Goal: Transaction & Acquisition: Book appointment/travel/reservation

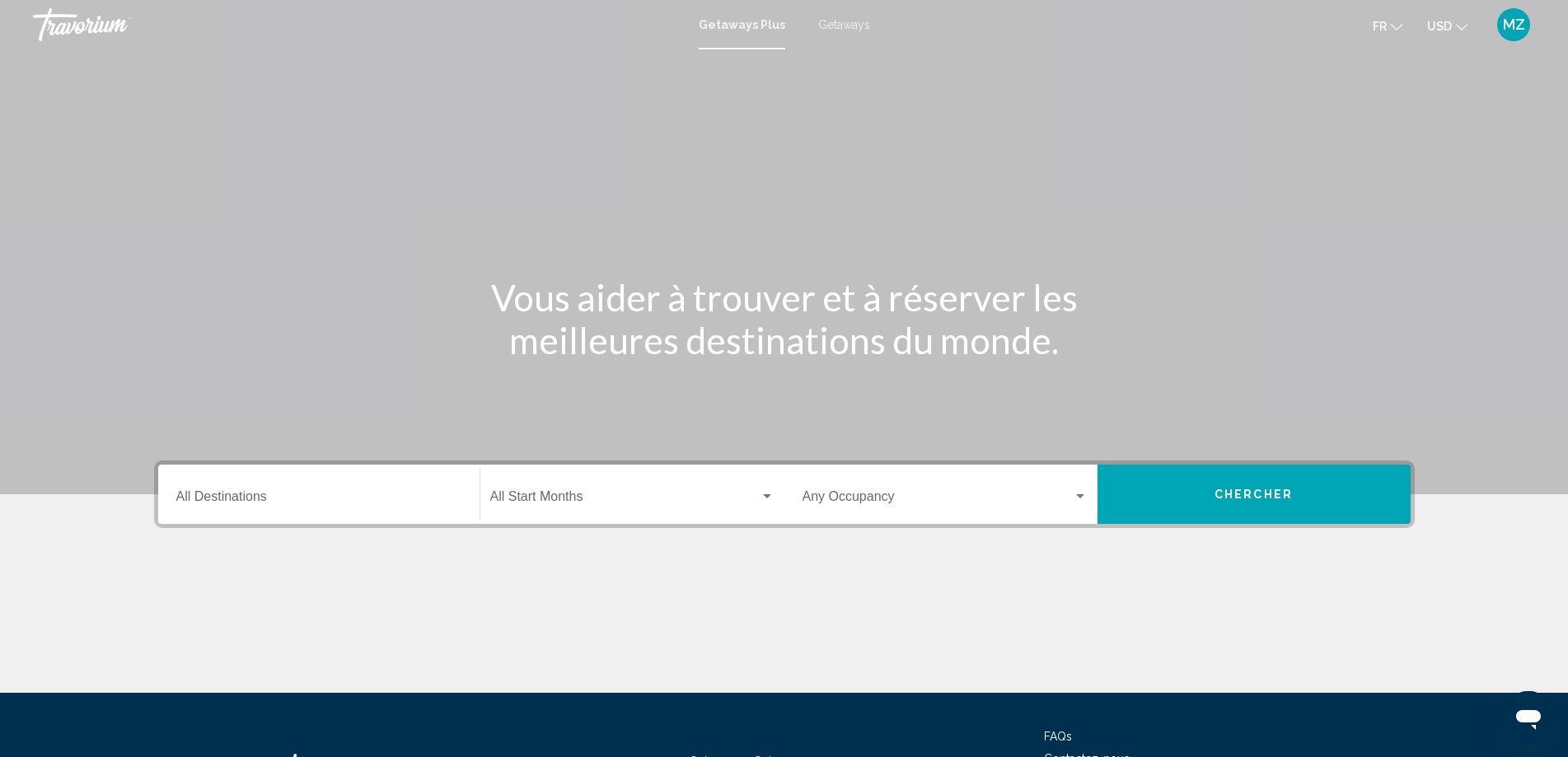
click at [1458, 31] on button "USD USD ($) MXN (Mex$) CAD (Can$) GBP (£) EUR (€) AUD (A$) NZD (NZ$) CNY (CN¥)" at bounding box center [1447, 26] width 40 height 24
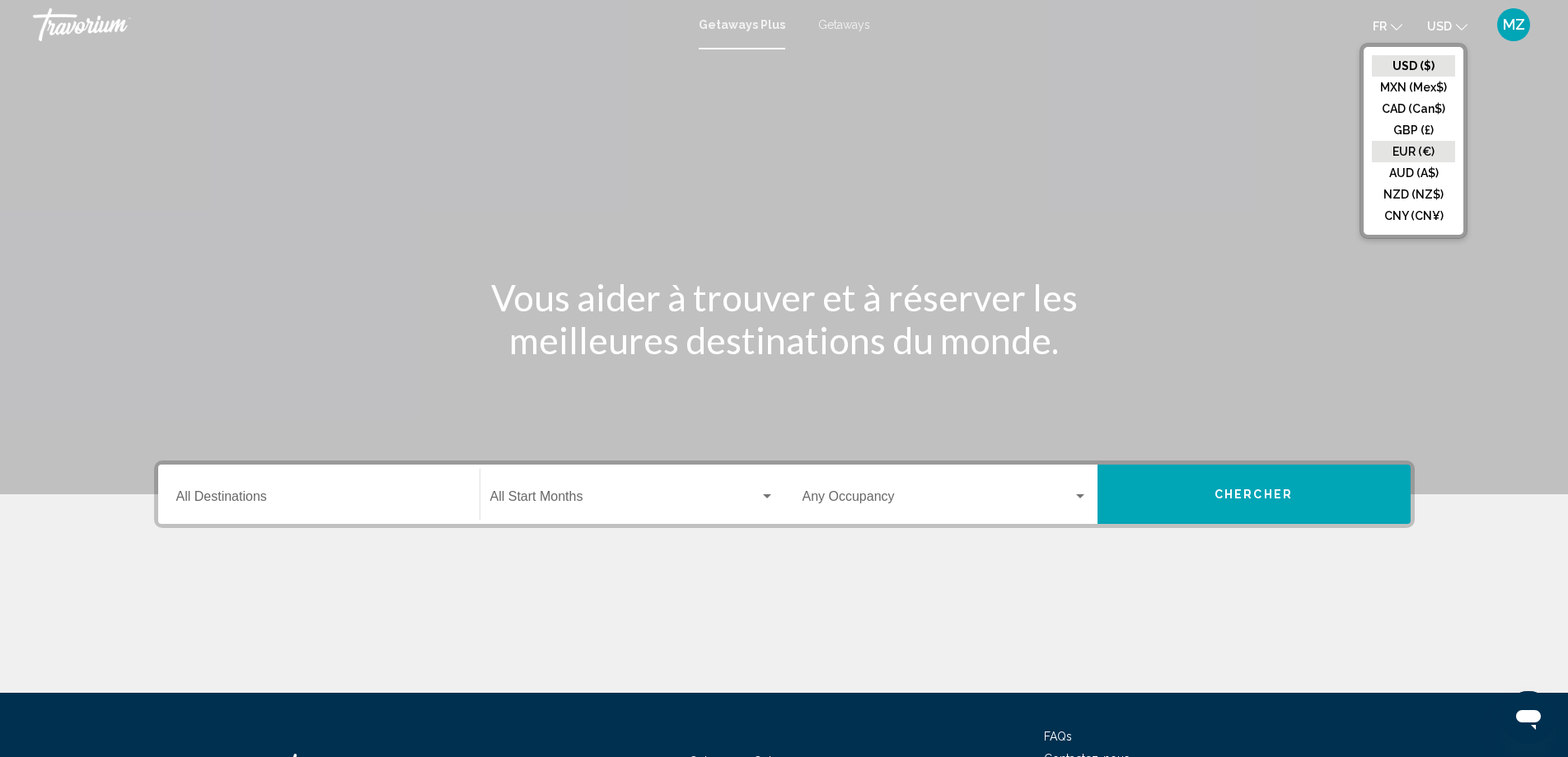
click at [1414, 154] on button "EUR (€)" at bounding box center [1414, 151] width 84 height 21
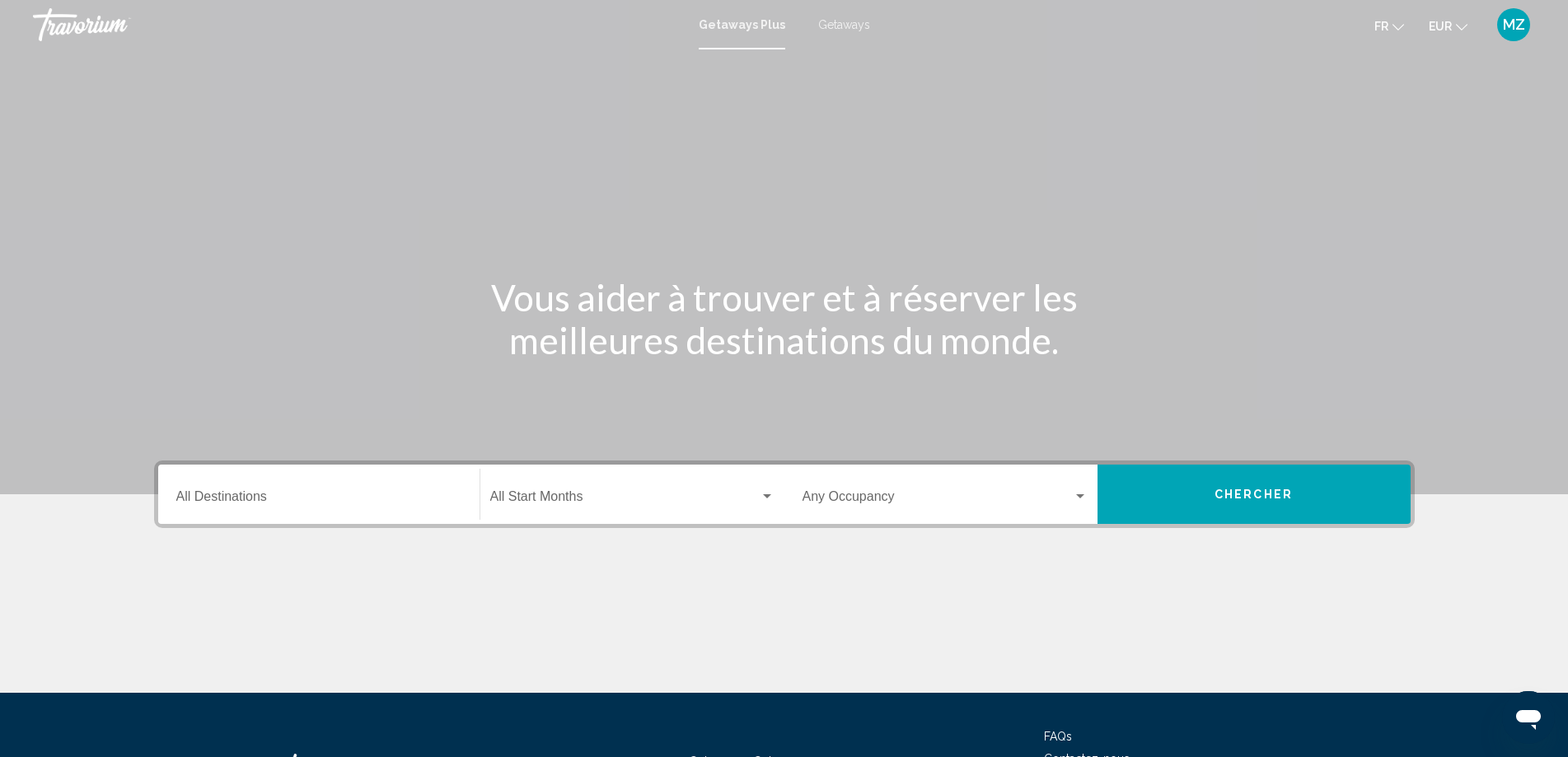
click at [829, 30] on span "Getaways" at bounding box center [844, 25] width 52 height 13
click at [238, 489] on div "Destination All Destinations" at bounding box center [319, 495] width 285 height 52
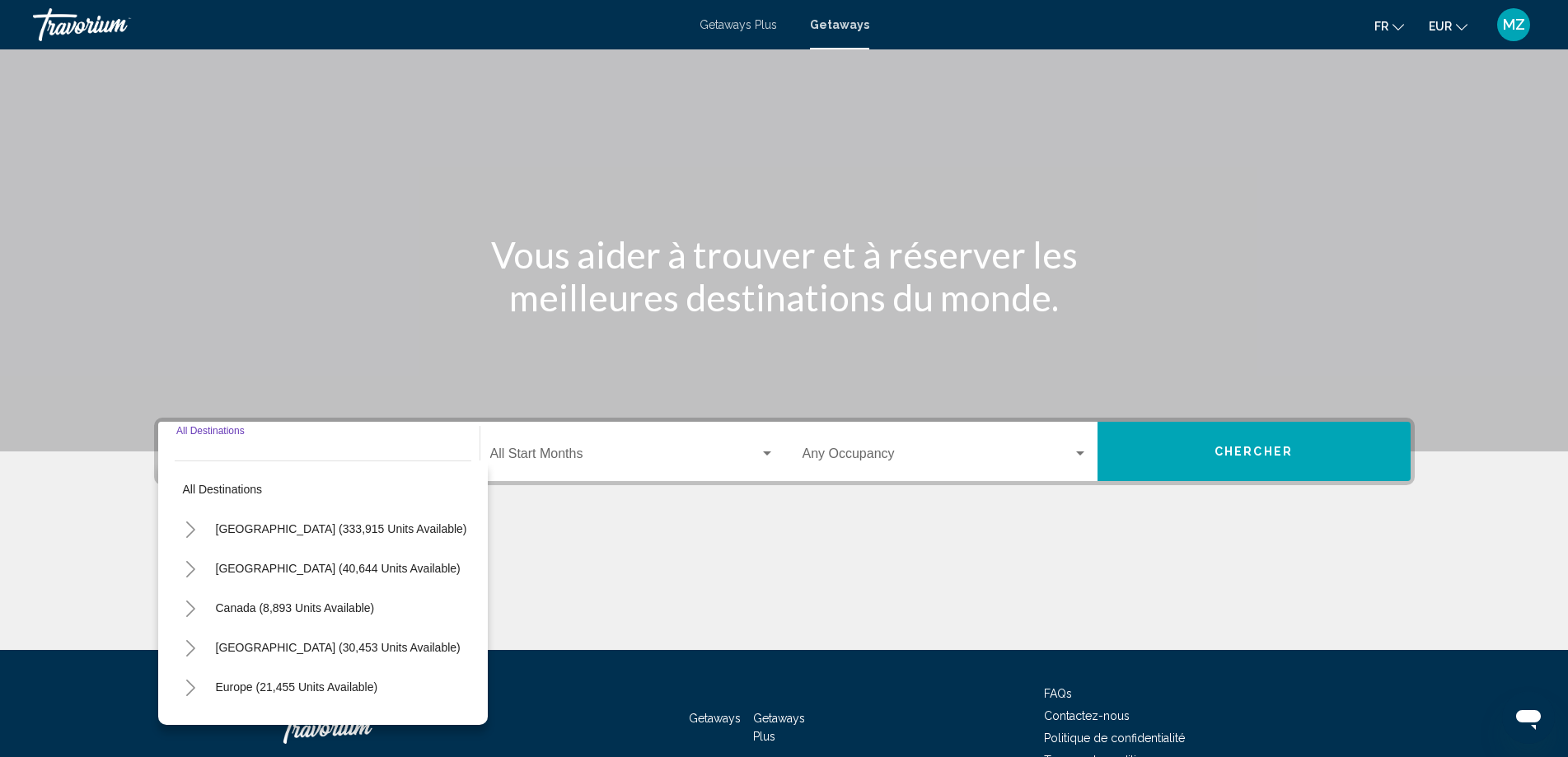
scroll to position [137, 0]
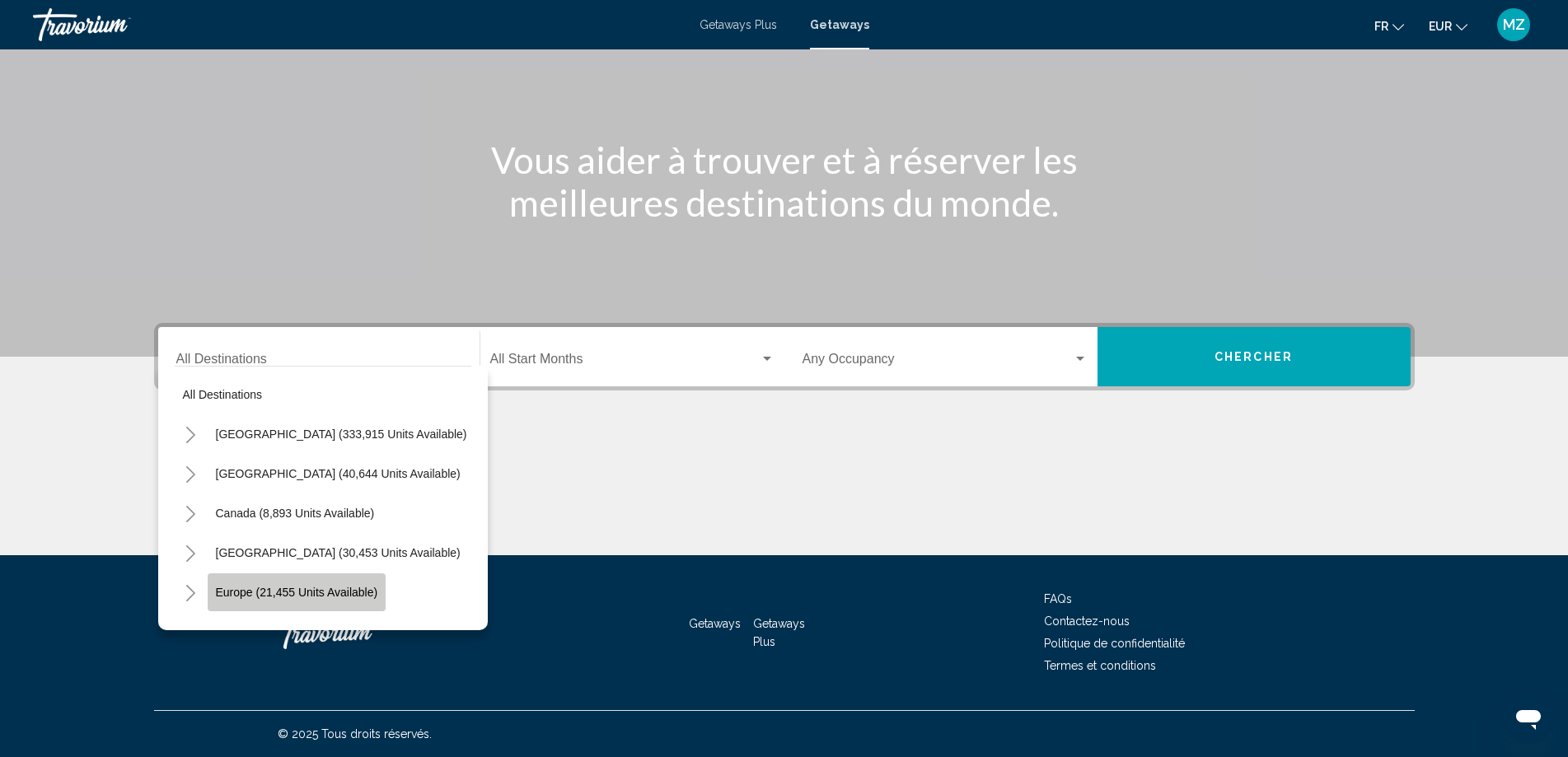
click at [217, 594] on span "Europe (21,455 units available)" at bounding box center [296, 593] width 163 height 13
type input "**********"
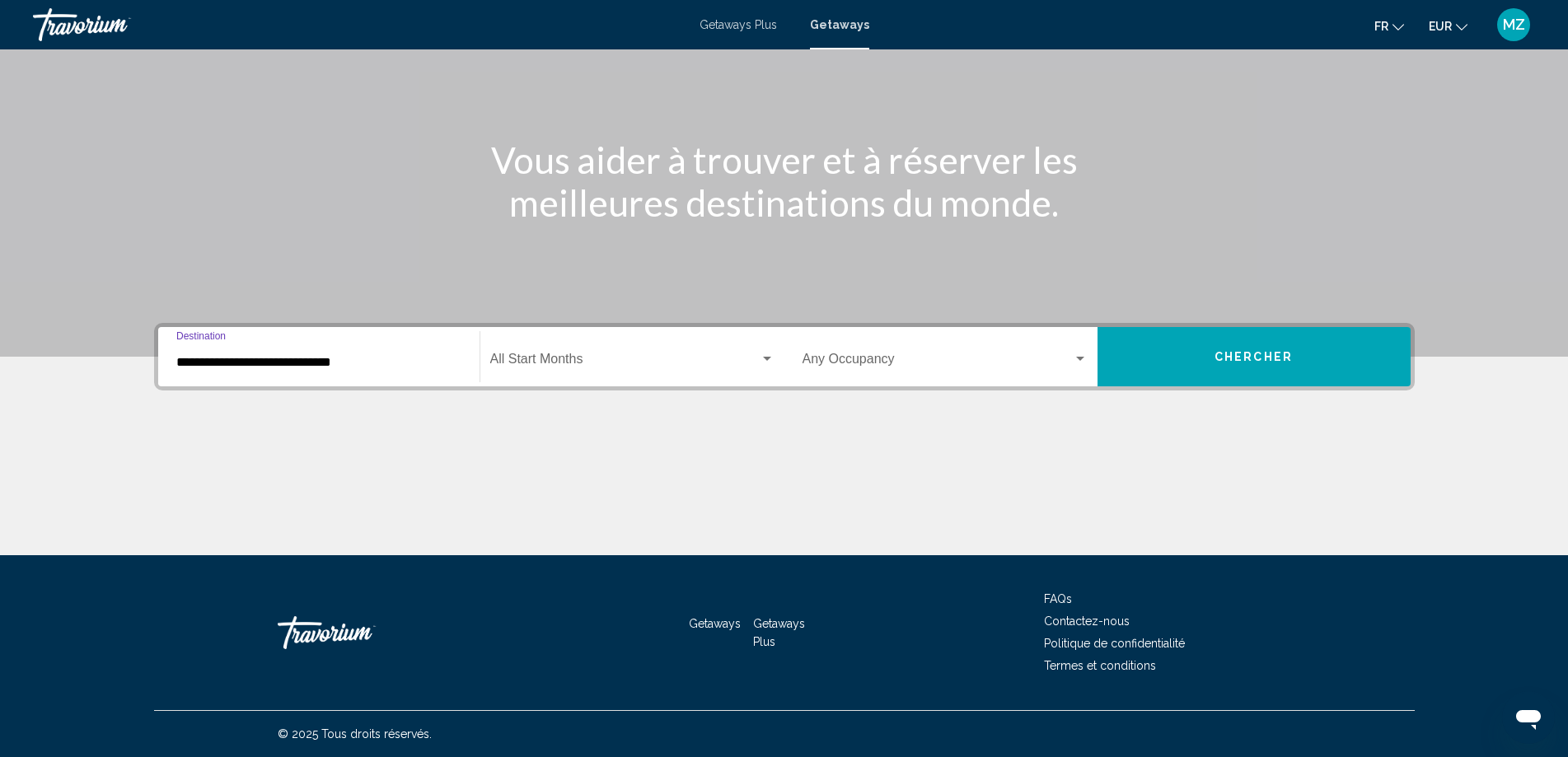
click at [626, 346] on div "Start Month All Start Months" at bounding box center [633, 358] width 284 height 52
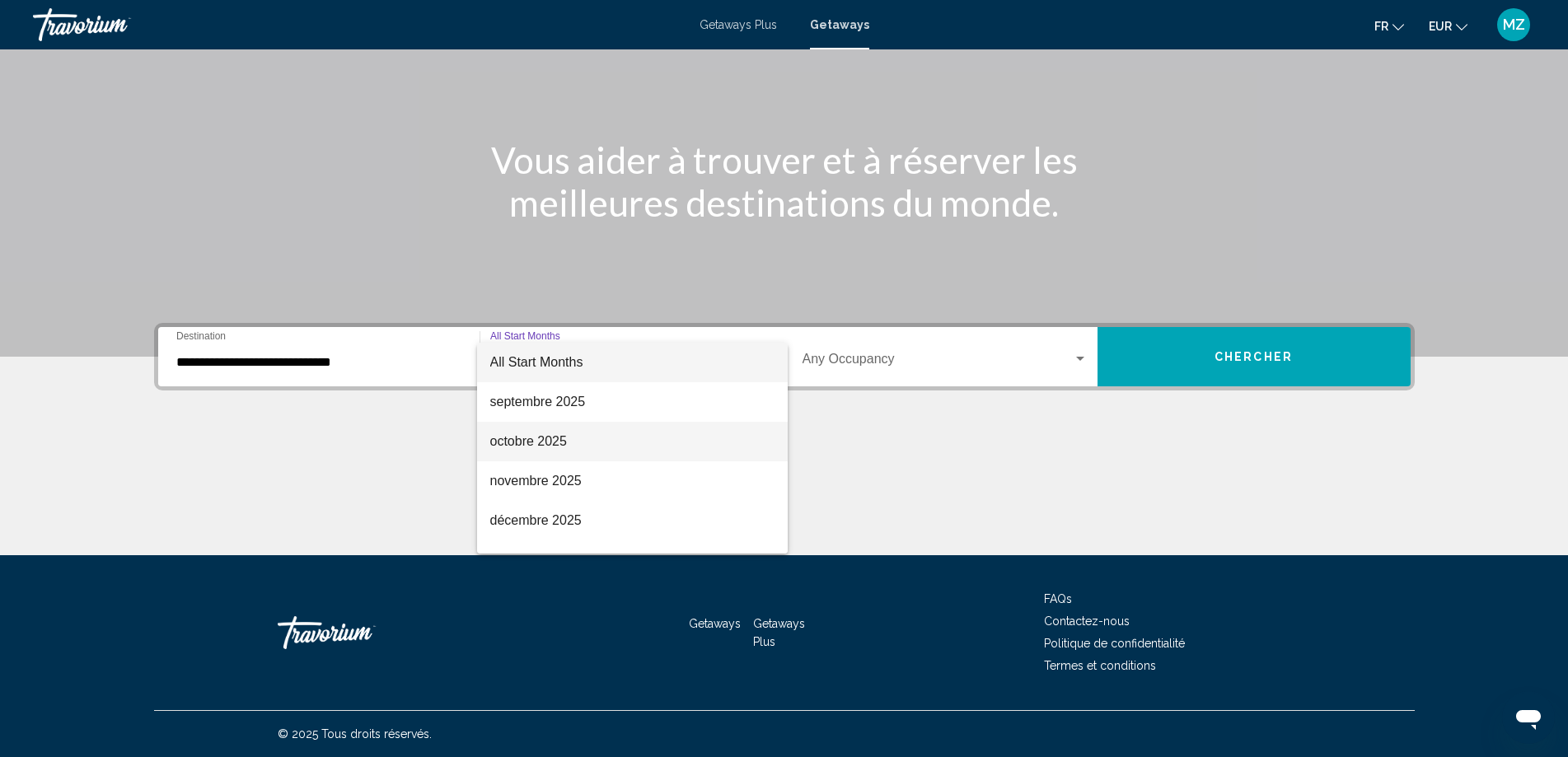
click at [542, 447] on span "octobre 2025" at bounding box center [633, 441] width 284 height 40
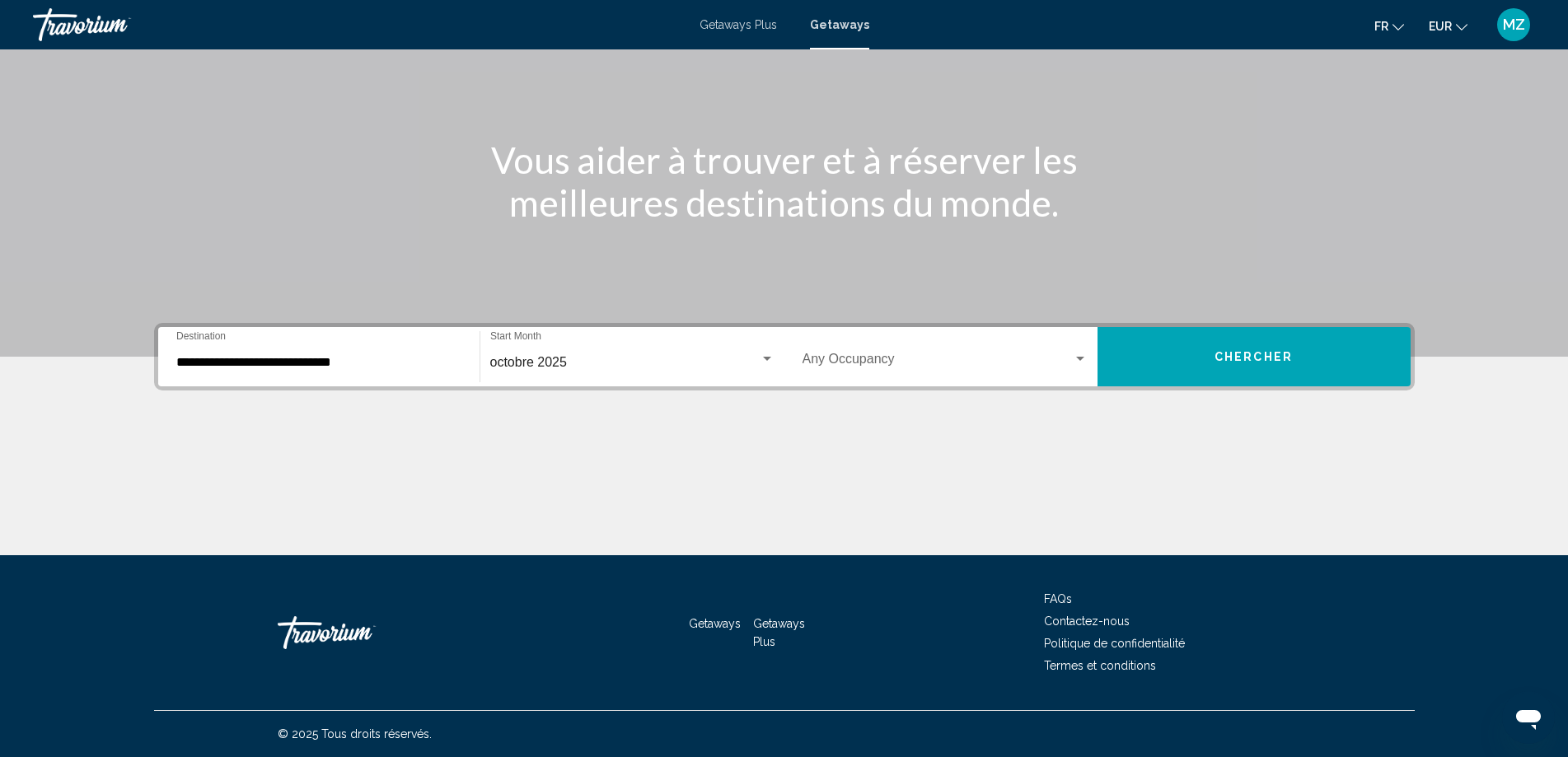
click at [969, 369] on div "Occupancy Any Occupancy" at bounding box center [945, 358] width 285 height 52
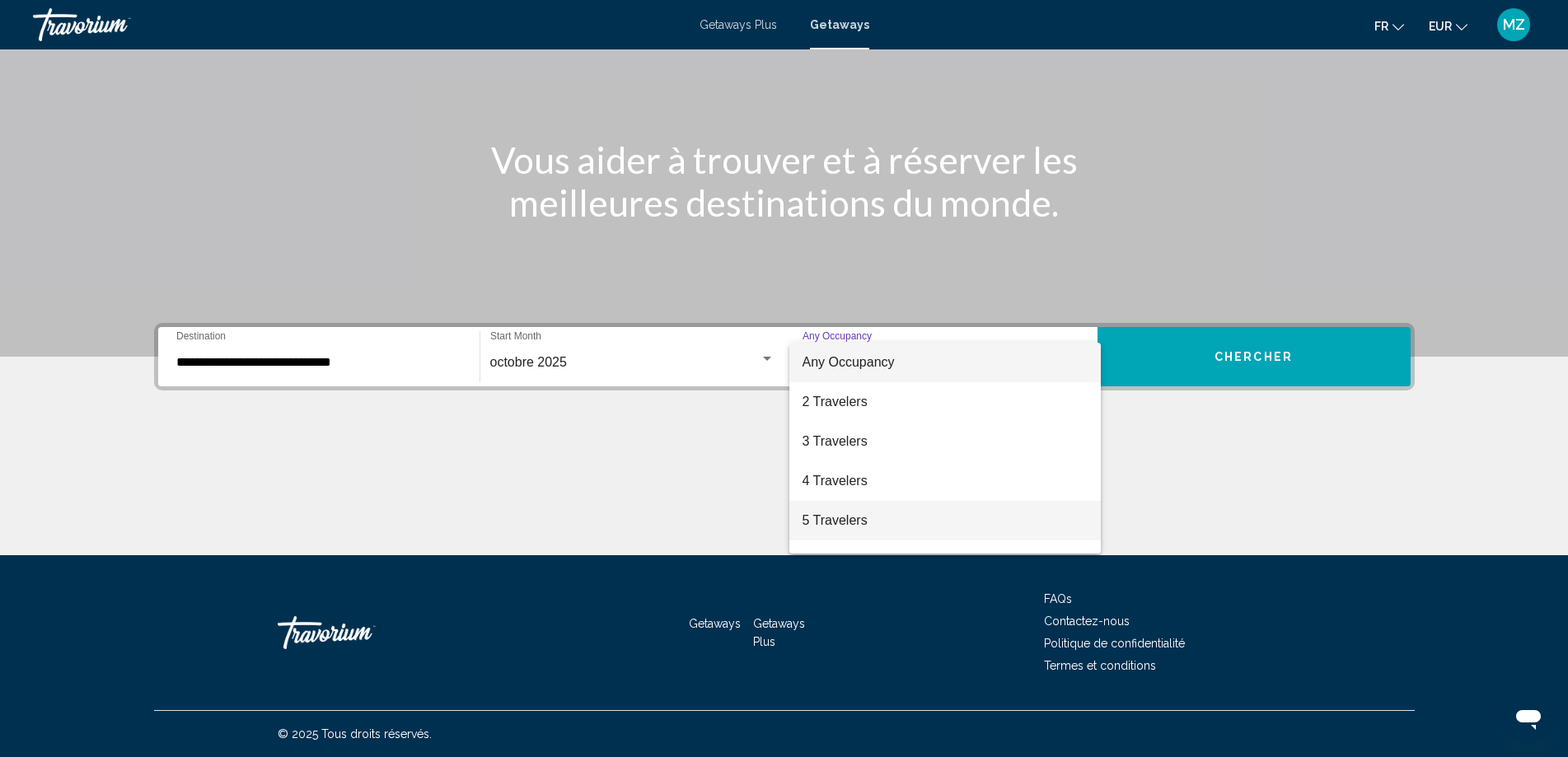
click at [837, 521] on span "5 Travelers" at bounding box center [945, 520] width 285 height 40
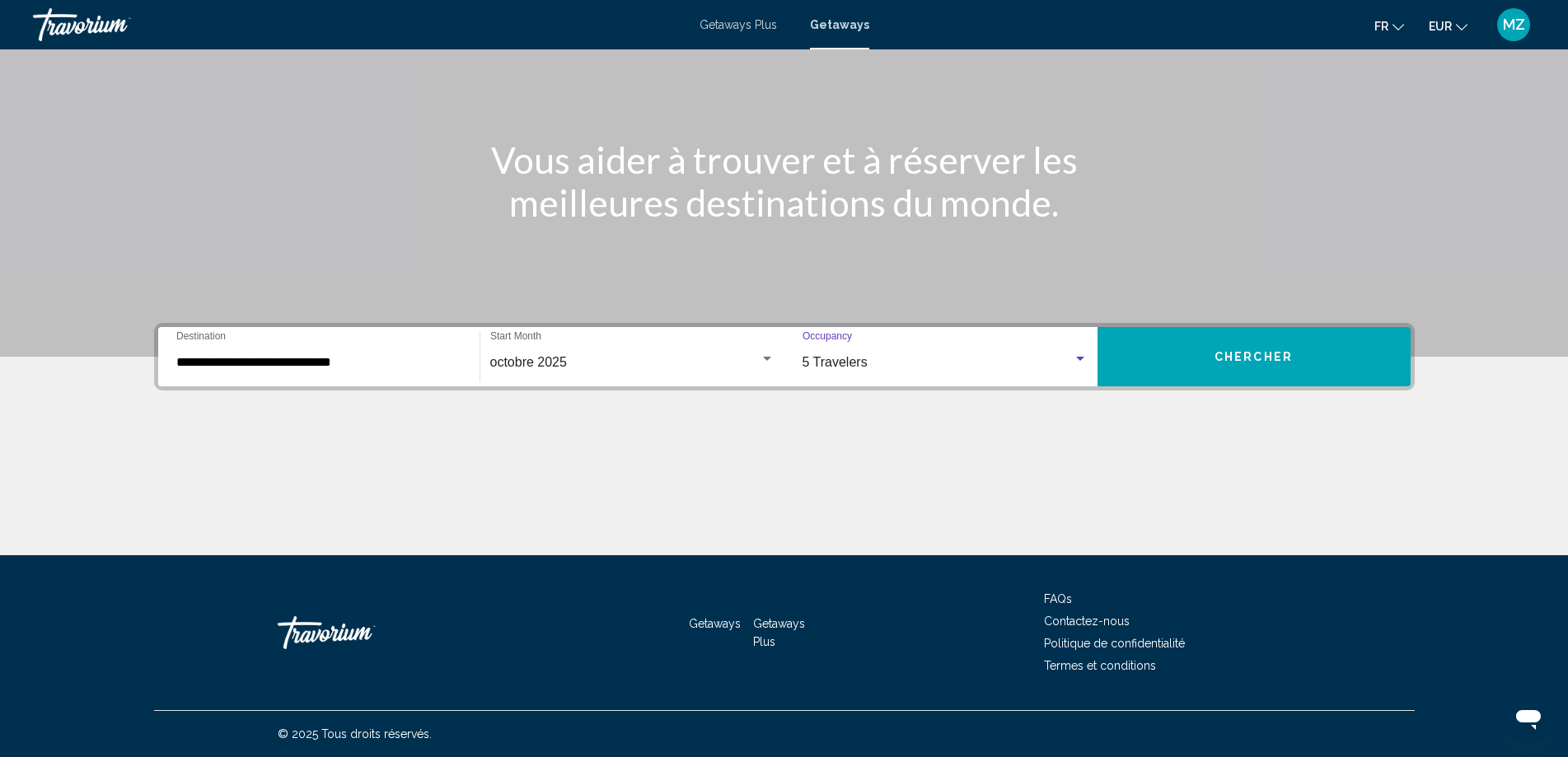
click at [1181, 355] on button "Chercher" at bounding box center [1254, 357] width 313 height 59
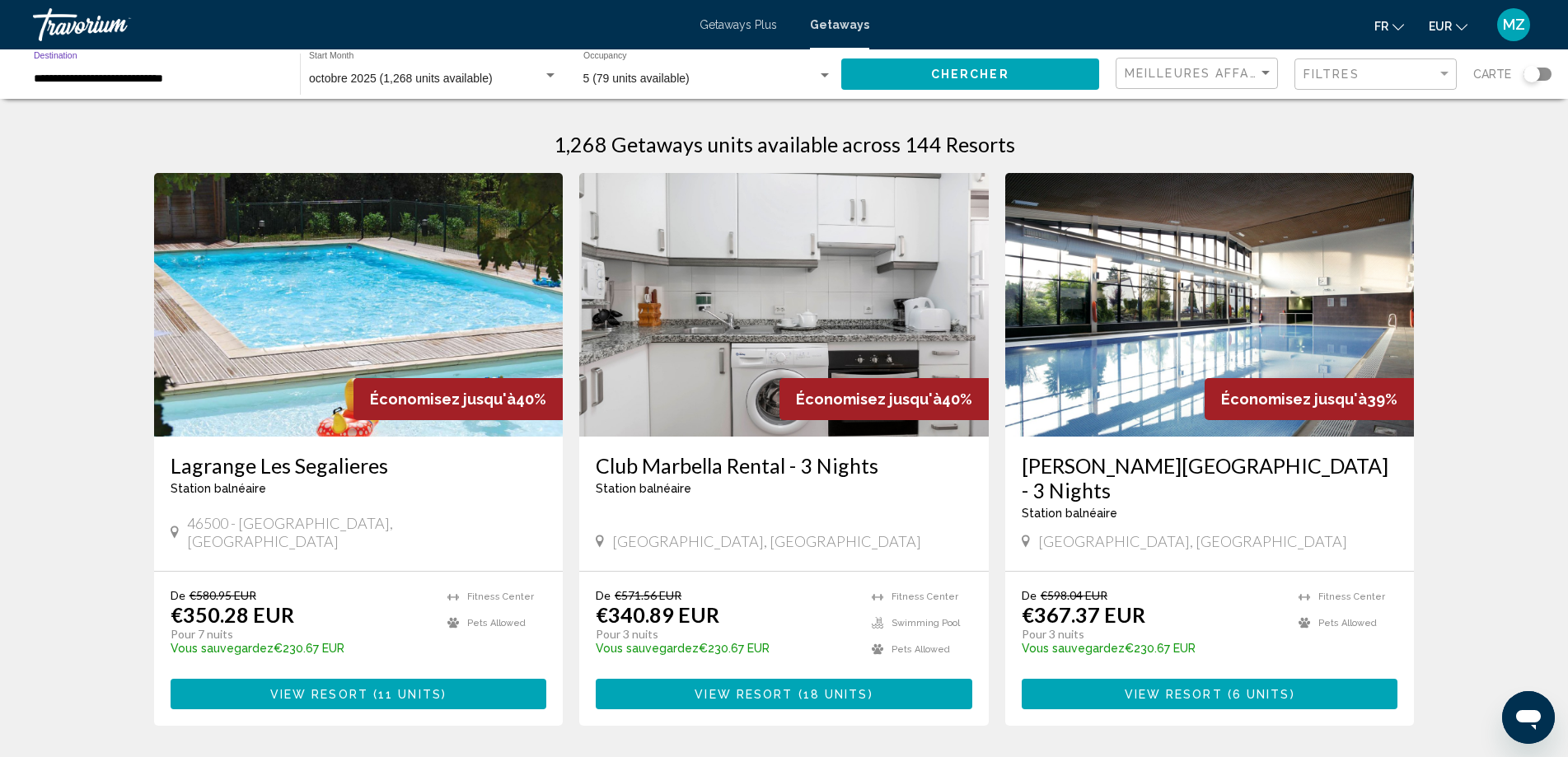
click at [110, 72] on input "**********" at bounding box center [158, 79] width 250 height 13
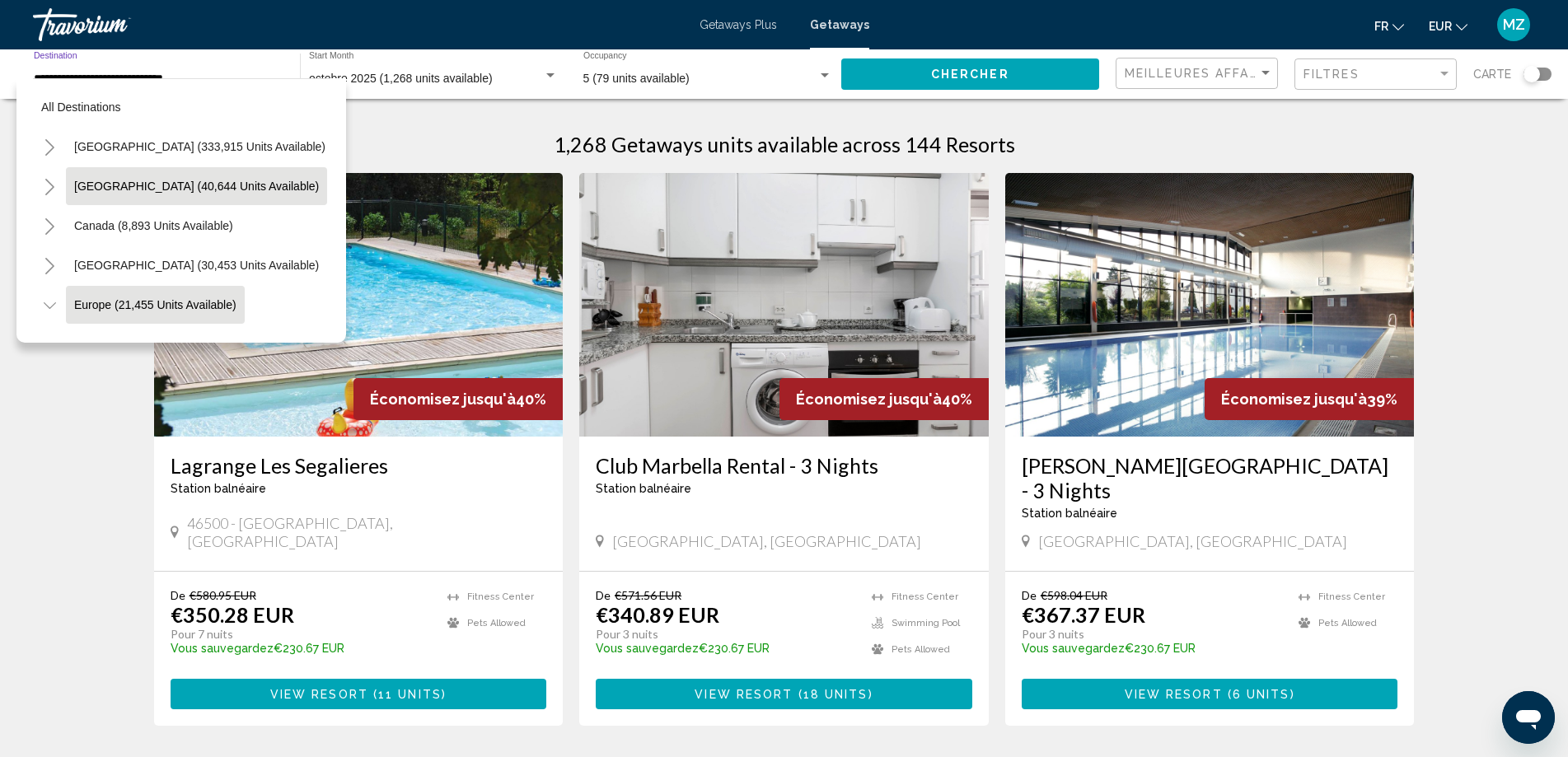
scroll to position [106, 0]
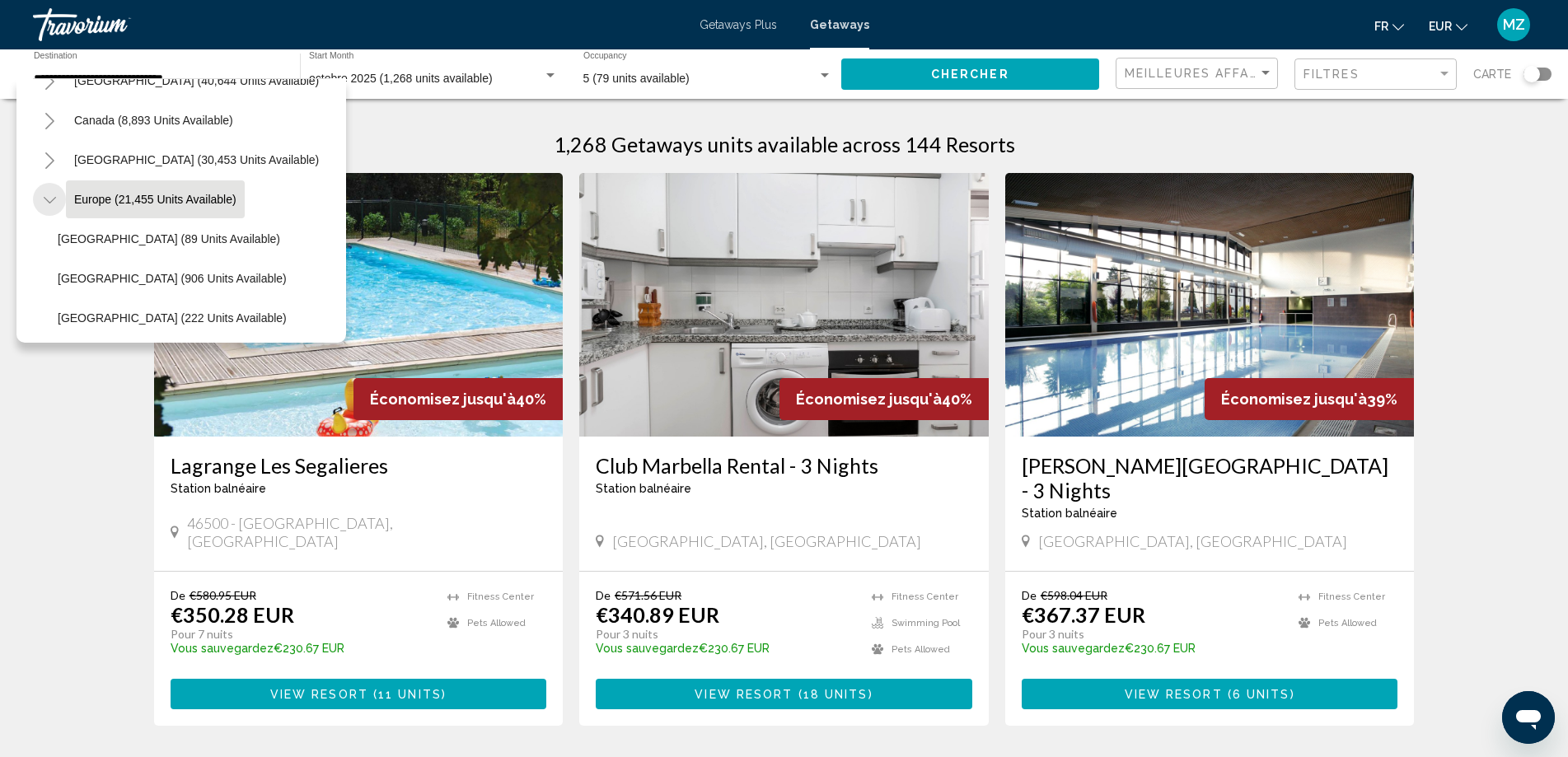
click at [51, 202] on icon "Toggle Europe (21,455 units available)" at bounding box center [48, 200] width 12 height 7
click at [51, 202] on icon "Toggle Europe (21,455 units available)" at bounding box center [50, 201] width 9 height 17
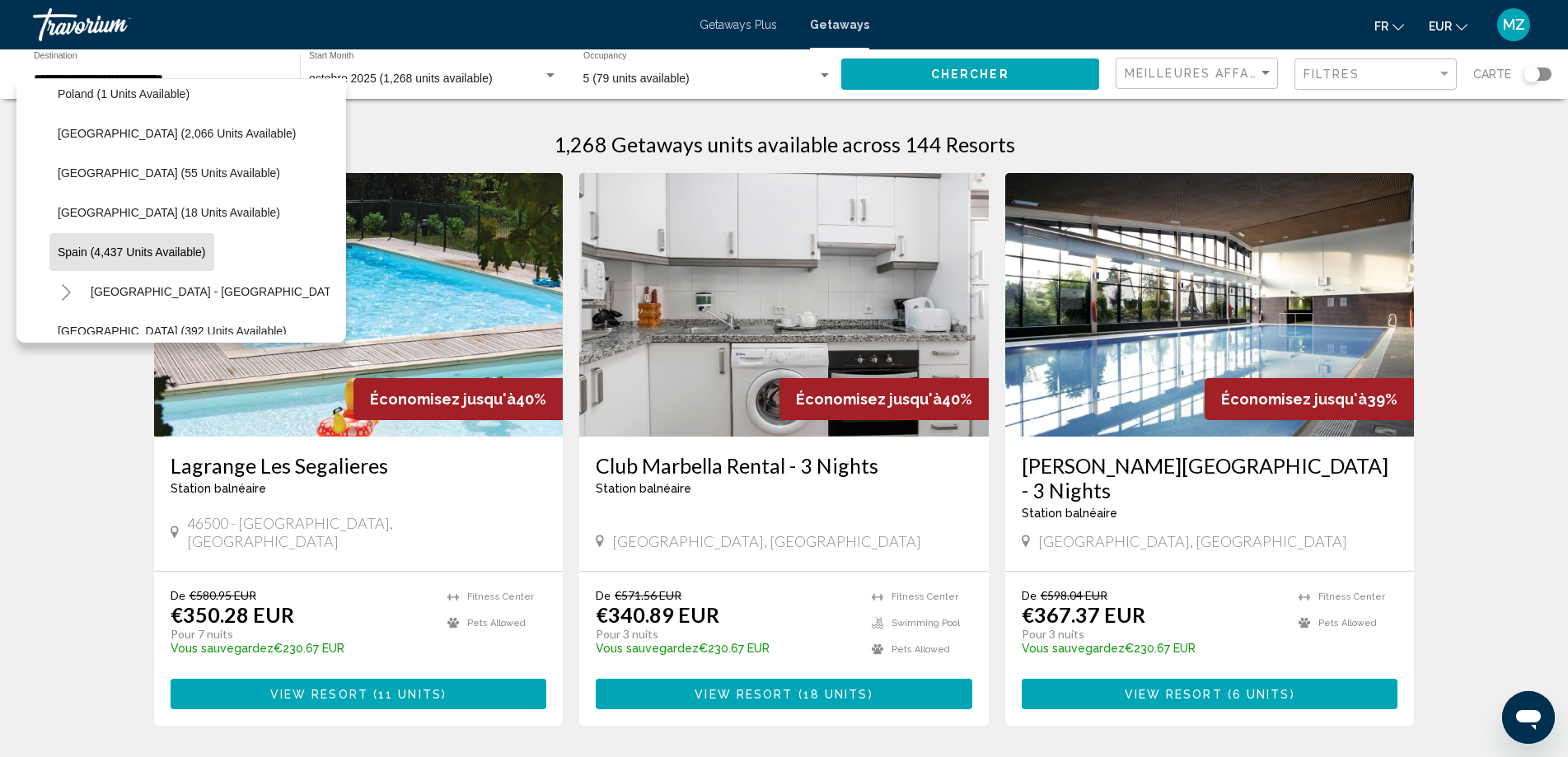
scroll to position [847, 0]
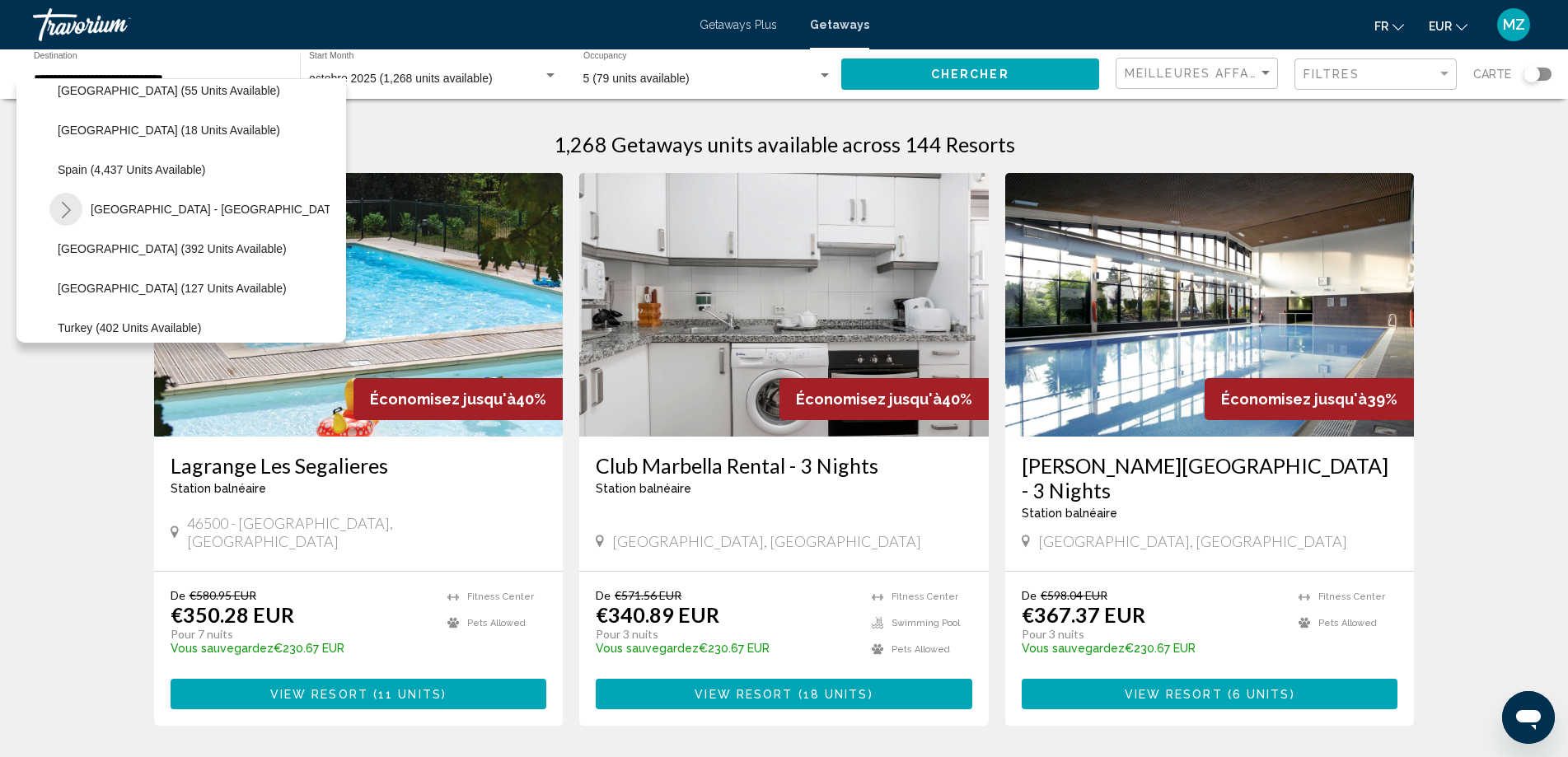
click at [71, 215] on icon "Toggle Spain - Canary Islands (1,287 units available)" at bounding box center [66, 210] width 12 height 17
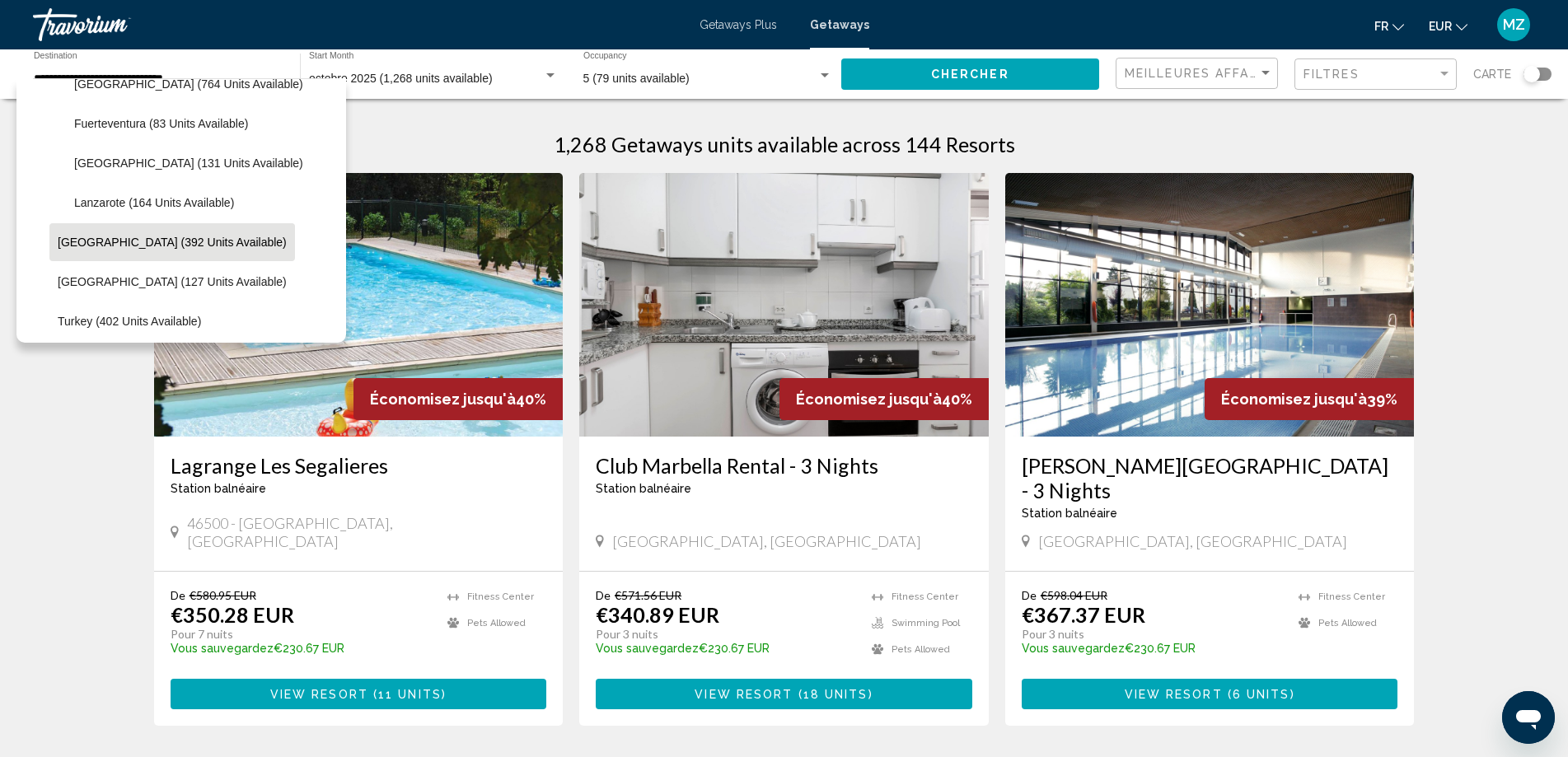
scroll to position [1094, 0]
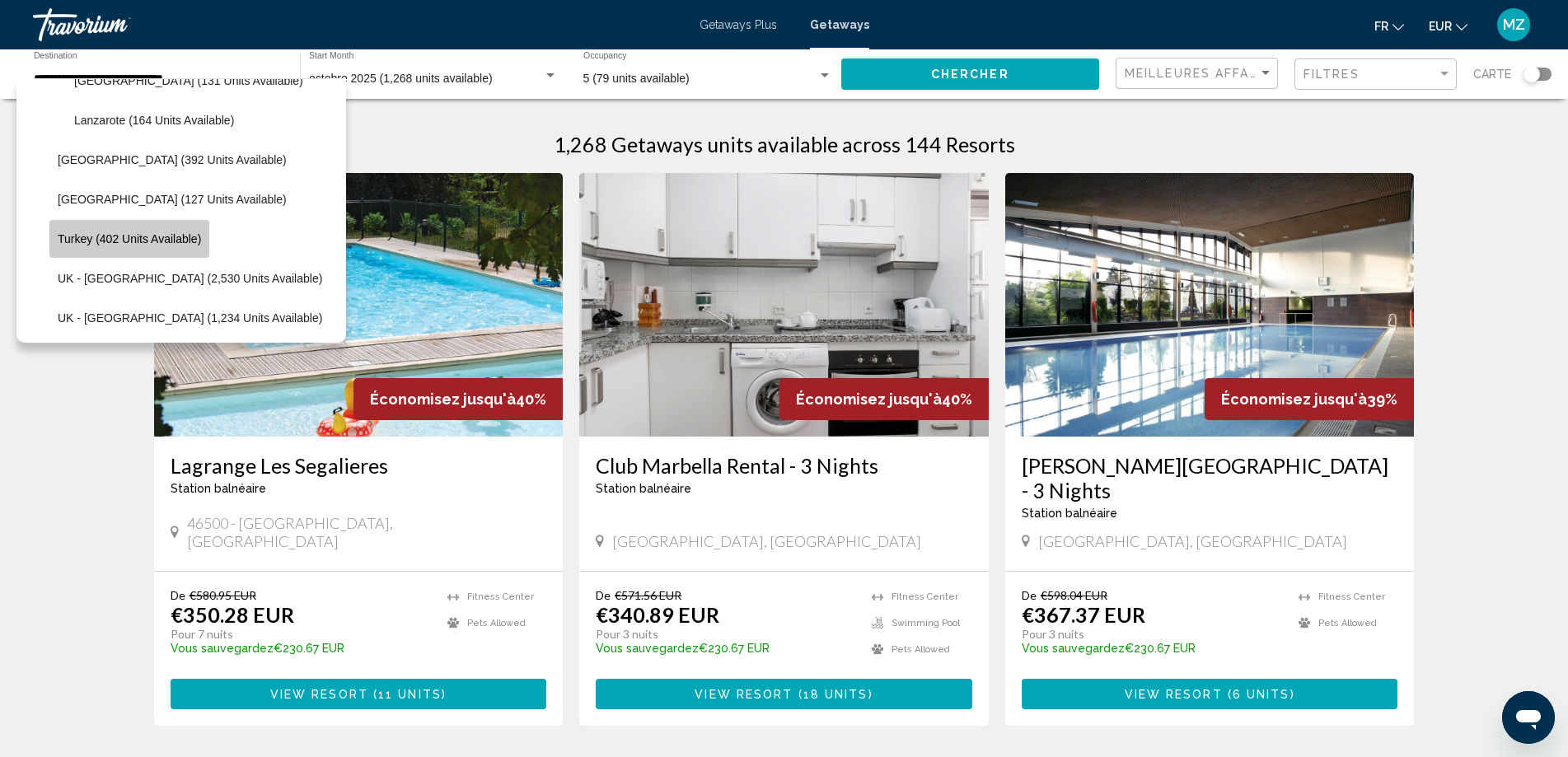
click at [111, 239] on span "Turkey (402 units available)" at bounding box center [129, 239] width 143 height 13
type input "**********"
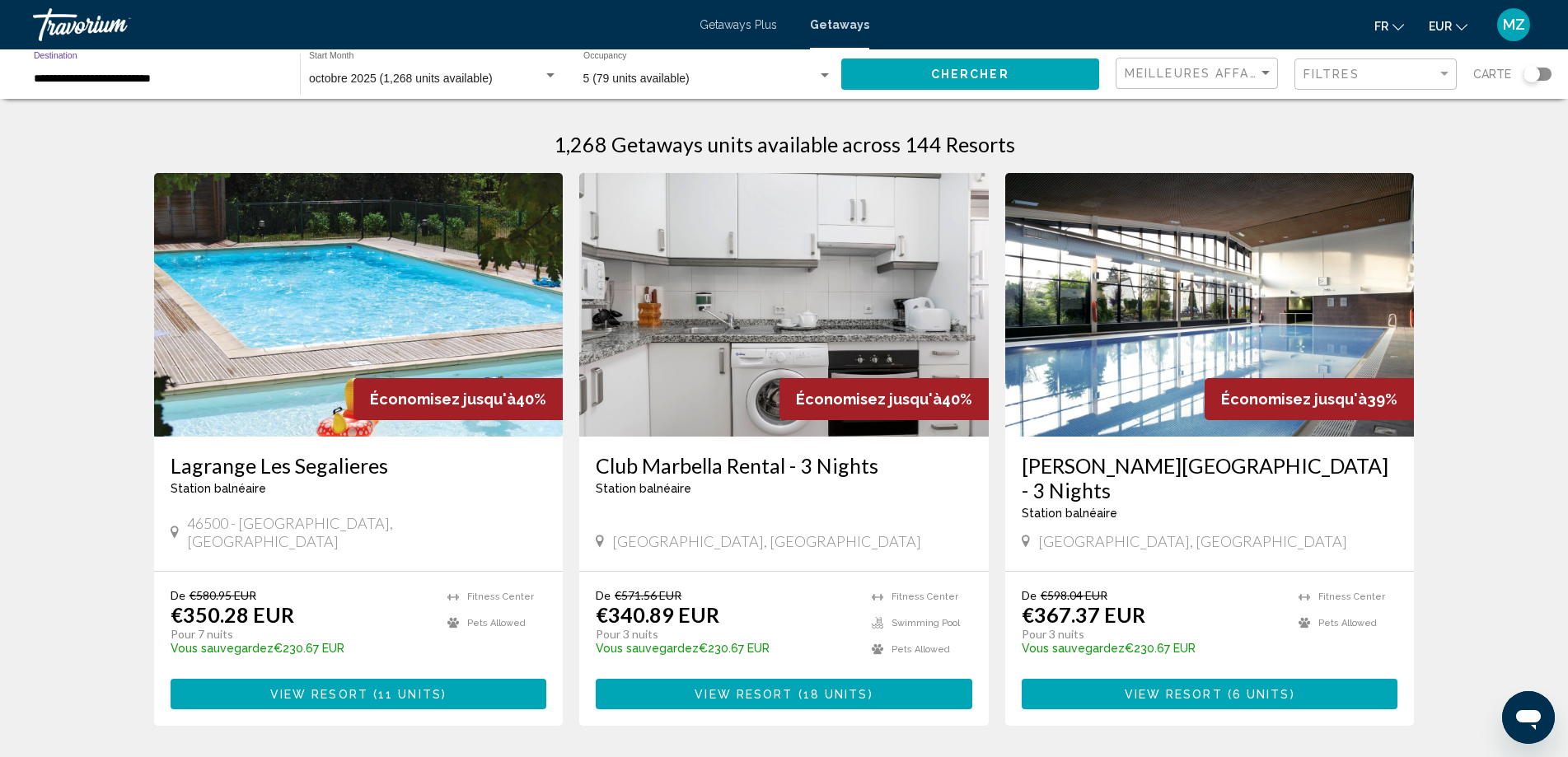
click at [997, 70] on span "Chercher" at bounding box center [971, 75] width 78 height 13
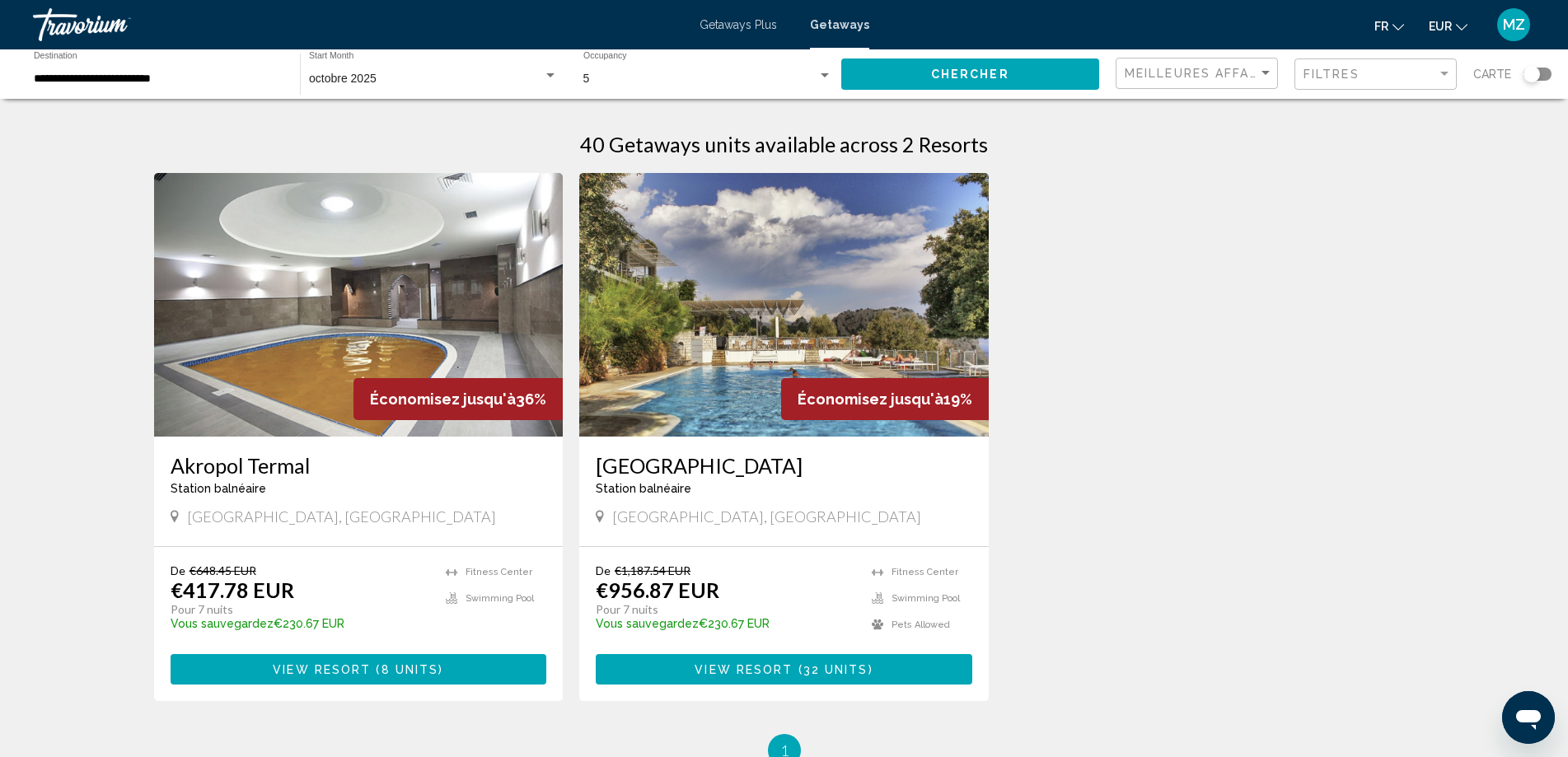
click at [775, 325] on img "Main content" at bounding box center [784, 305] width 410 height 264
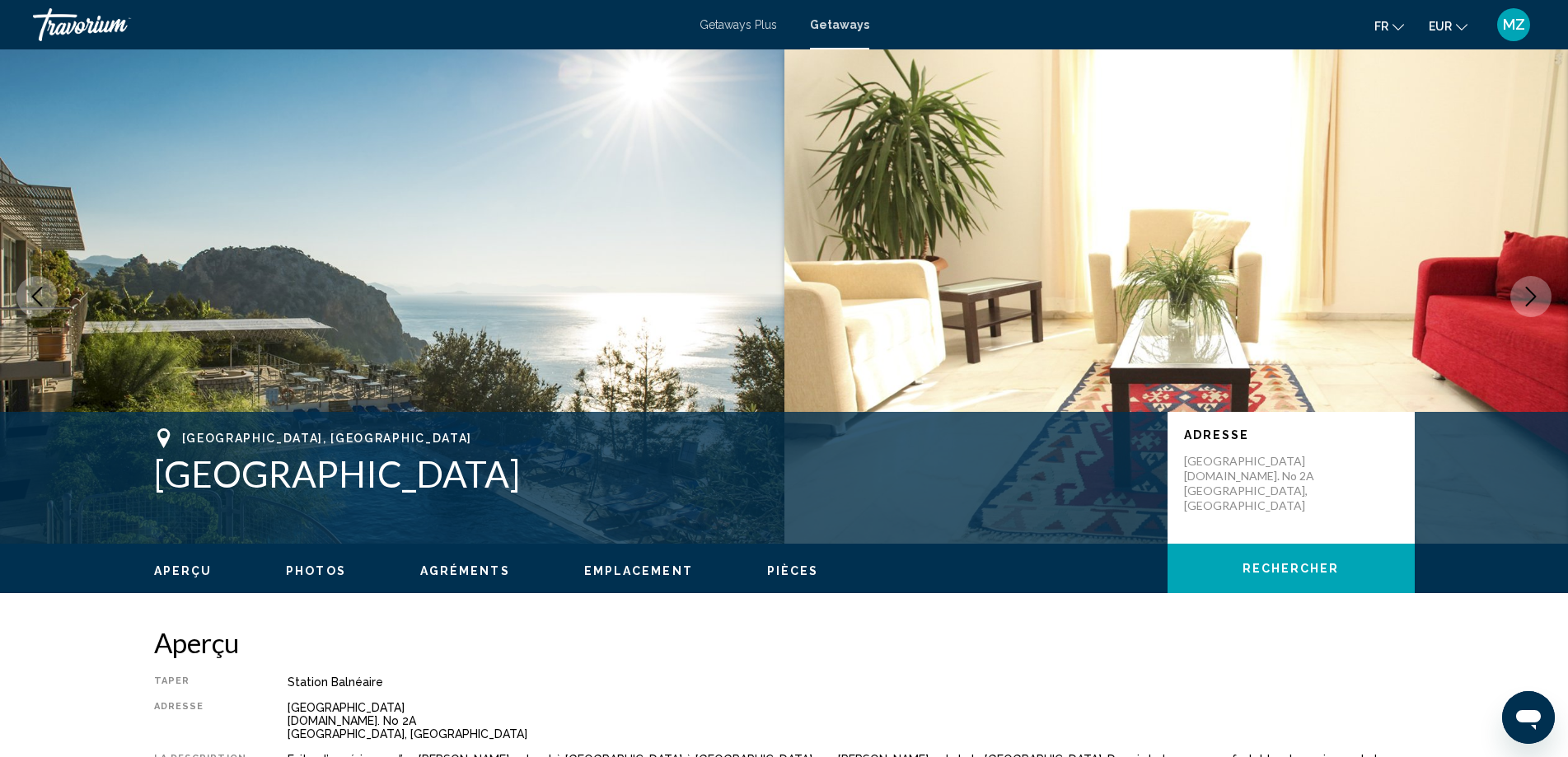
click at [1521, 296] on button "Next image" at bounding box center [1531, 296] width 41 height 41
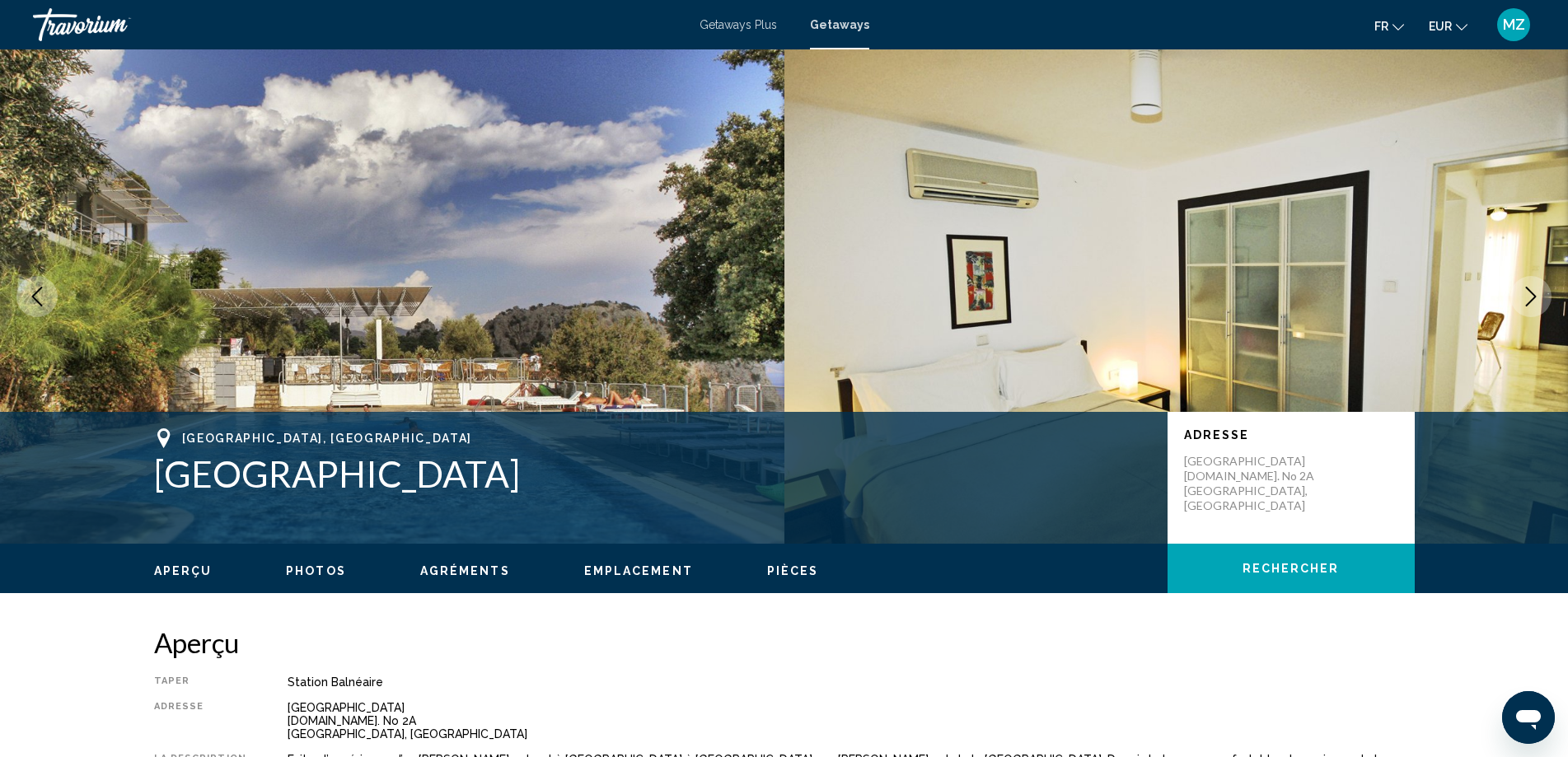
click at [1521, 296] on button "Next image" at bounding box center [1531, 296] width 41 height 41
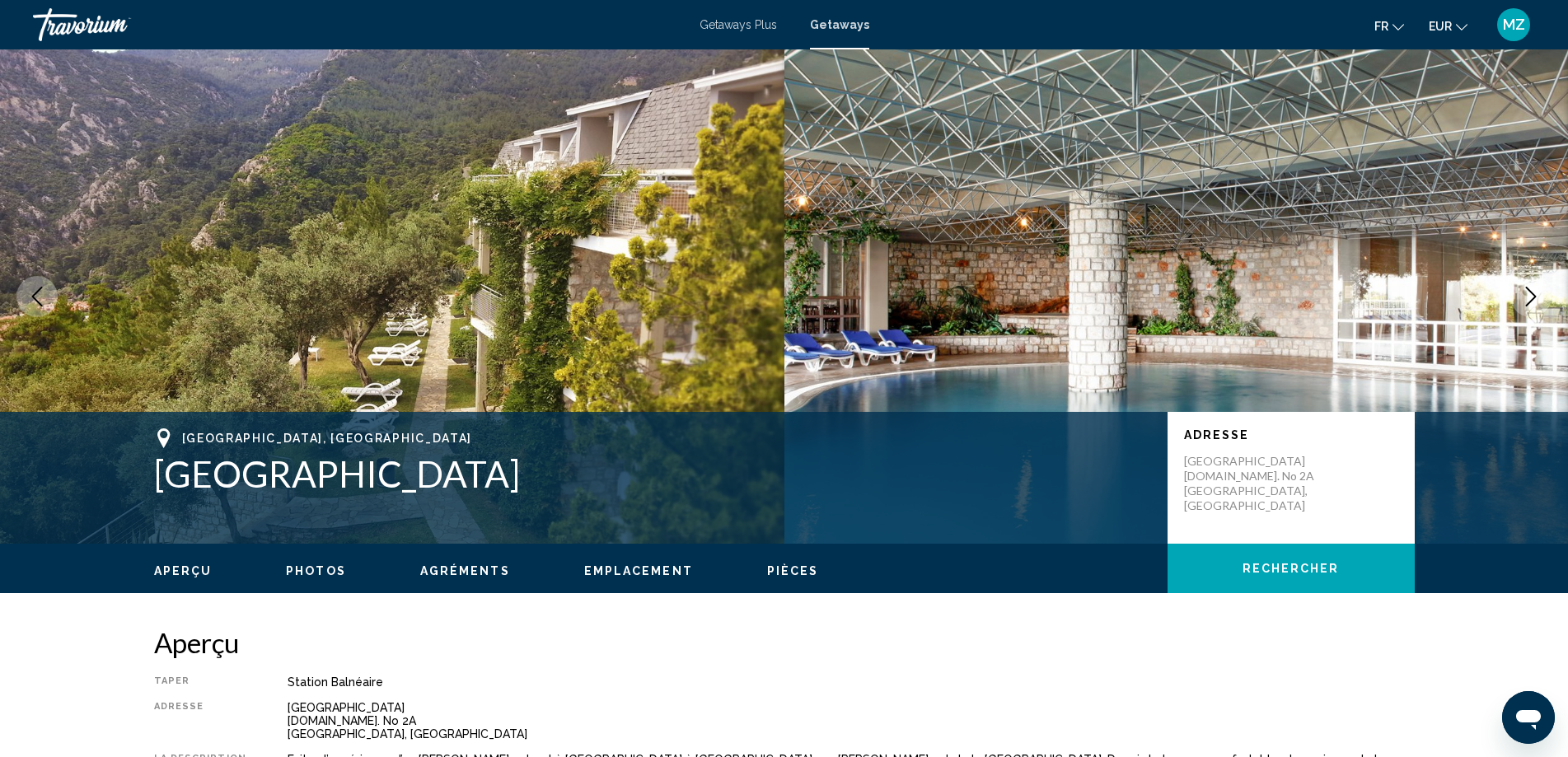
click at [1521, 296] on button "Next image" at bounding box center [1531, 296] width 41 height 41
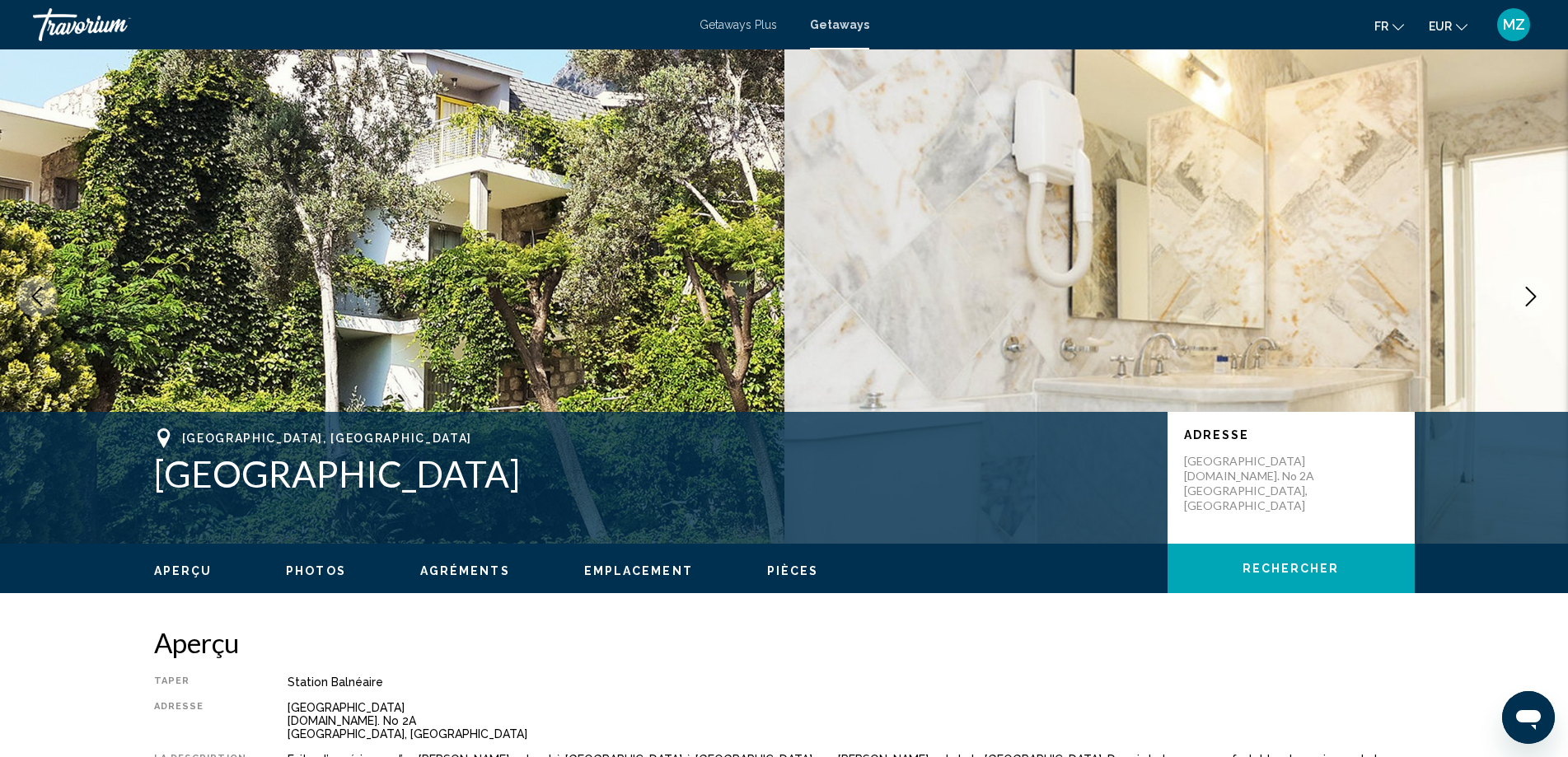
click at [1521, 296] on button "Next image" at bounding box center [1531, 296] width 41 height 41
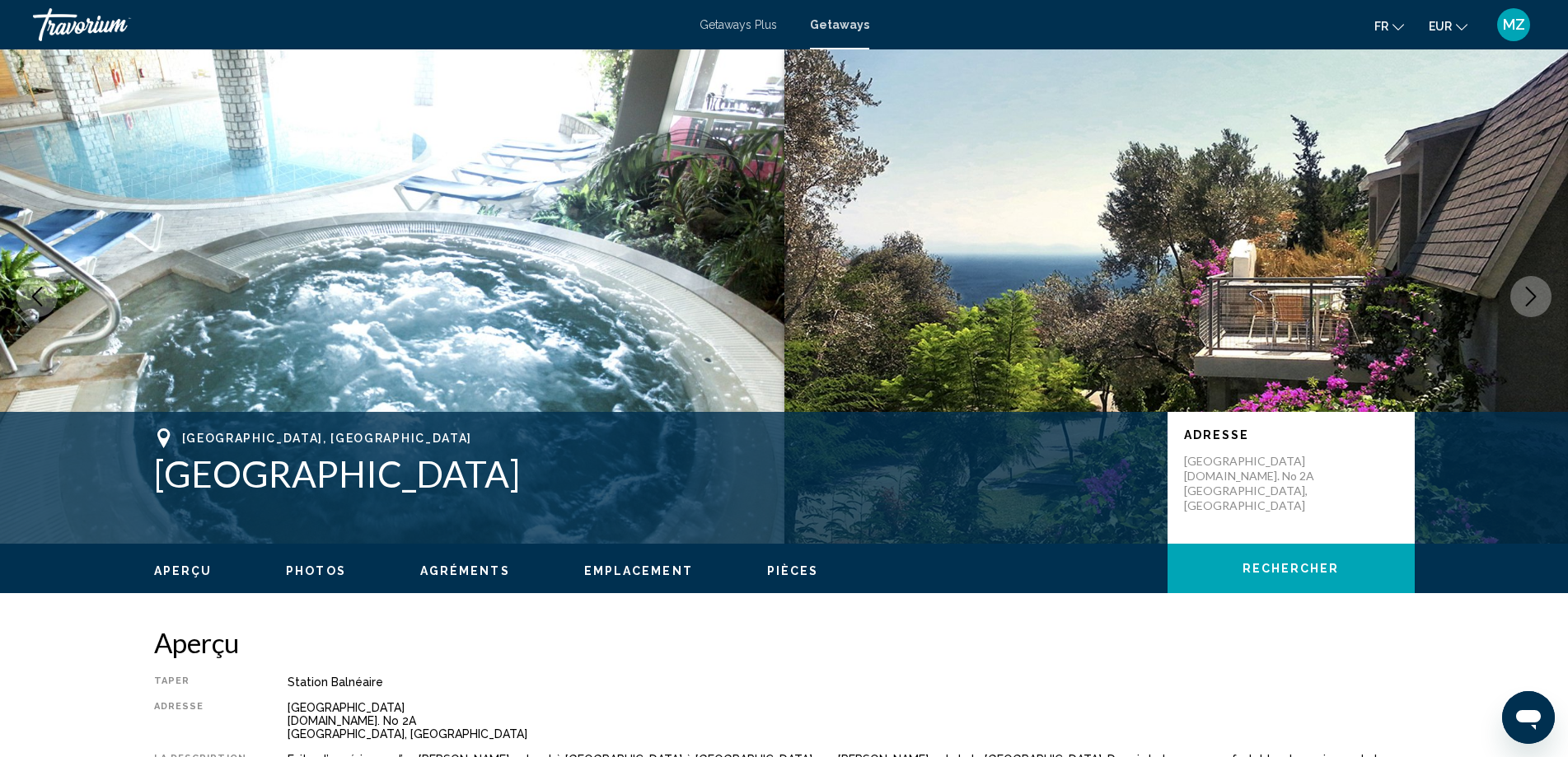
click at [1521, 296] on button "Next image" at bounding box center [1531, 296] width 41 height 41
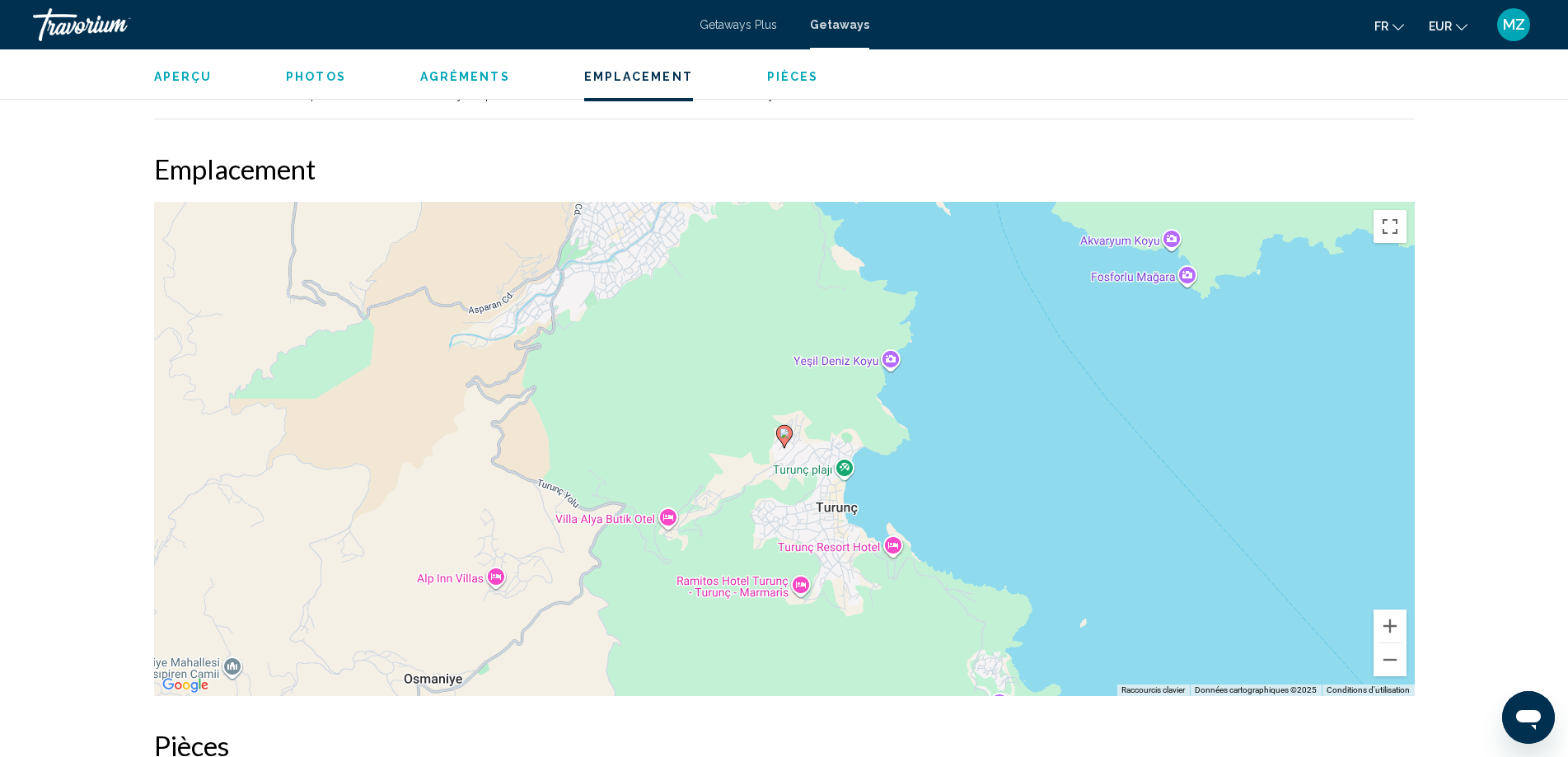
scroll to position [2225, 0]
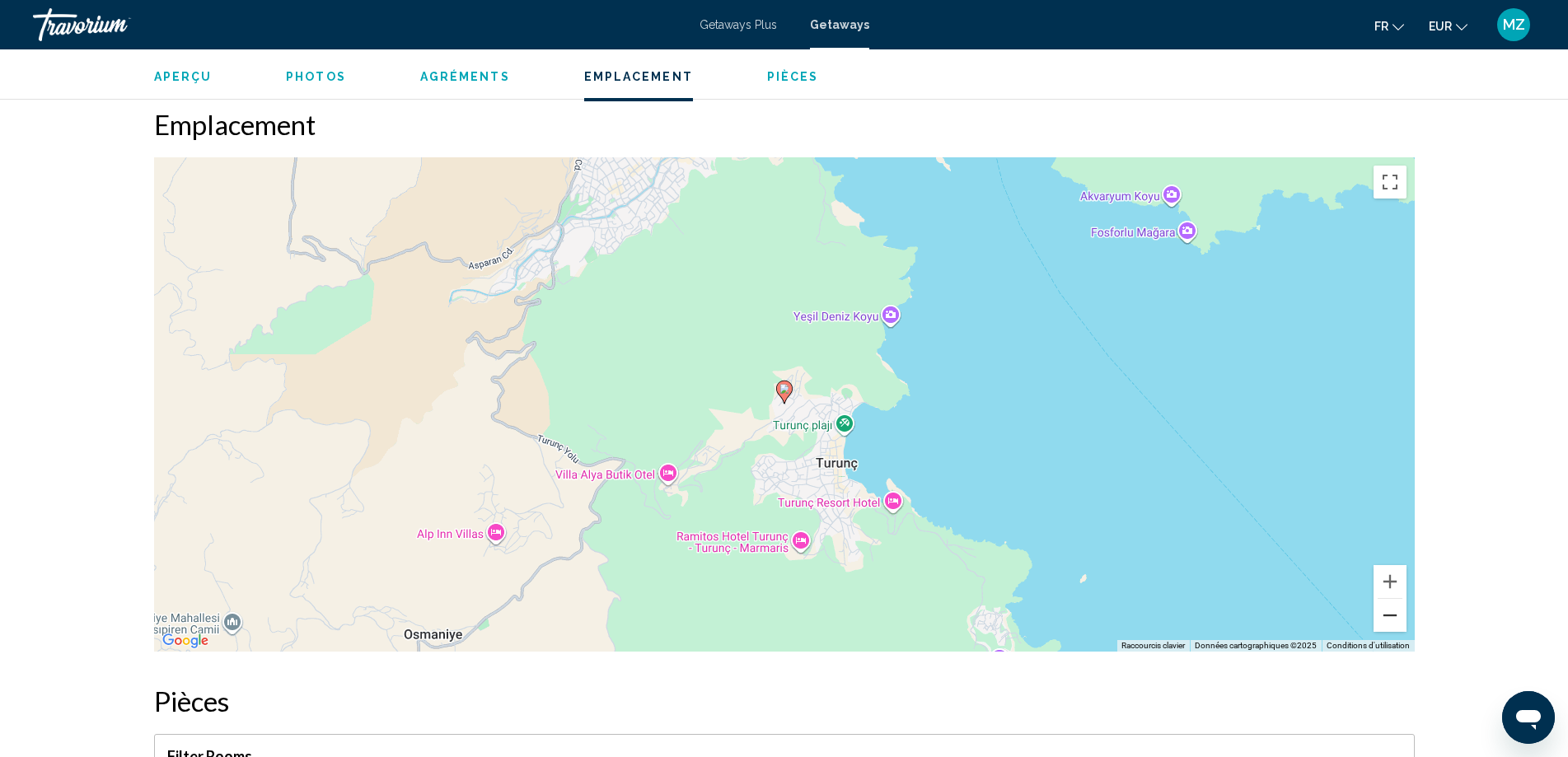
click at [1399, 607] on button "Zoom arrière" at bounding box center [1390, 615] width 33 height 33
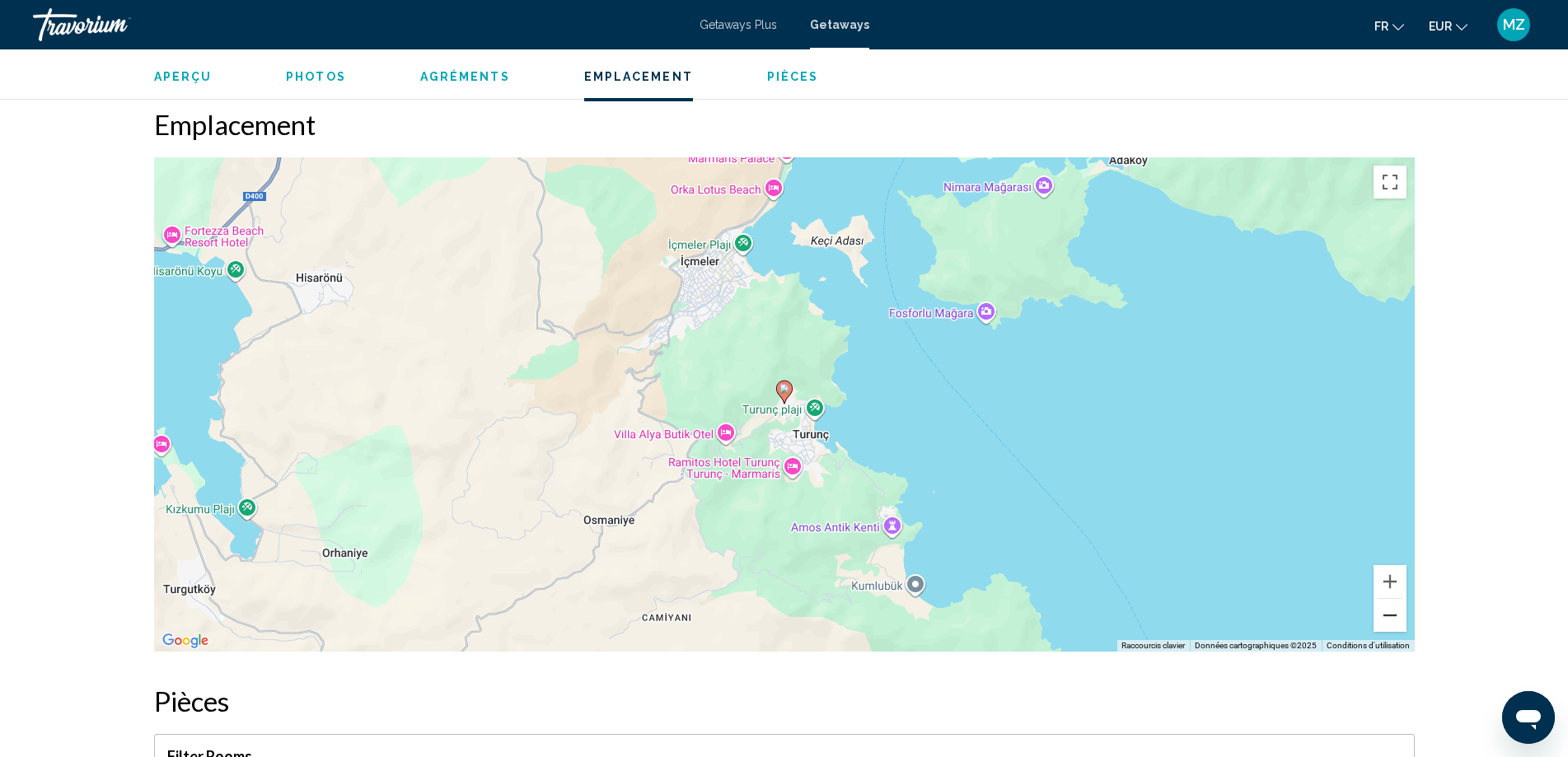
click at [1396, 599] on button "Zoom arrière" at bounding box center [1390, 615] width 33 height 33
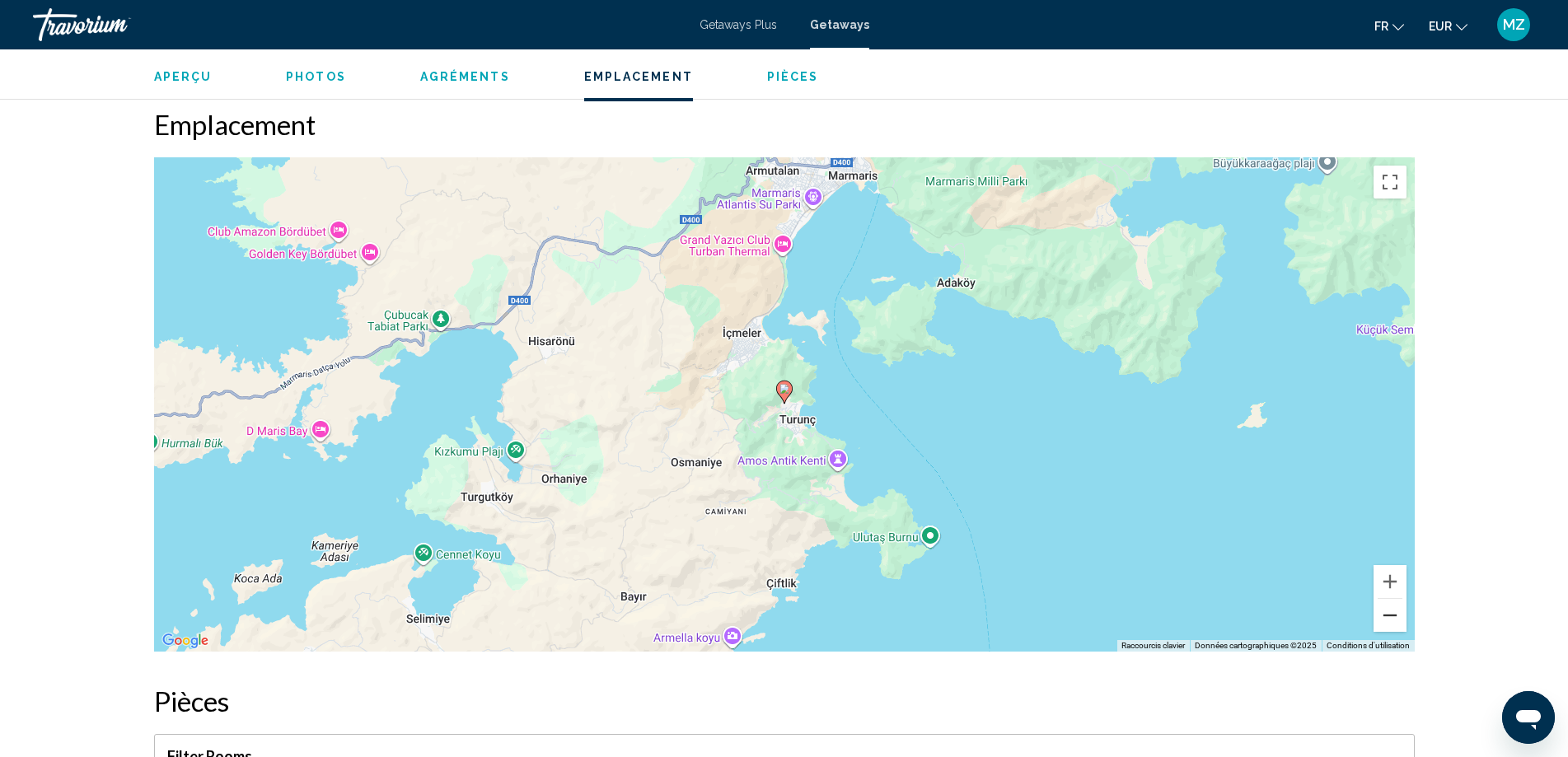
click at [1396, 599] on button "Zoom arrière" at bounding box center [1390, 615] width 33 height 33
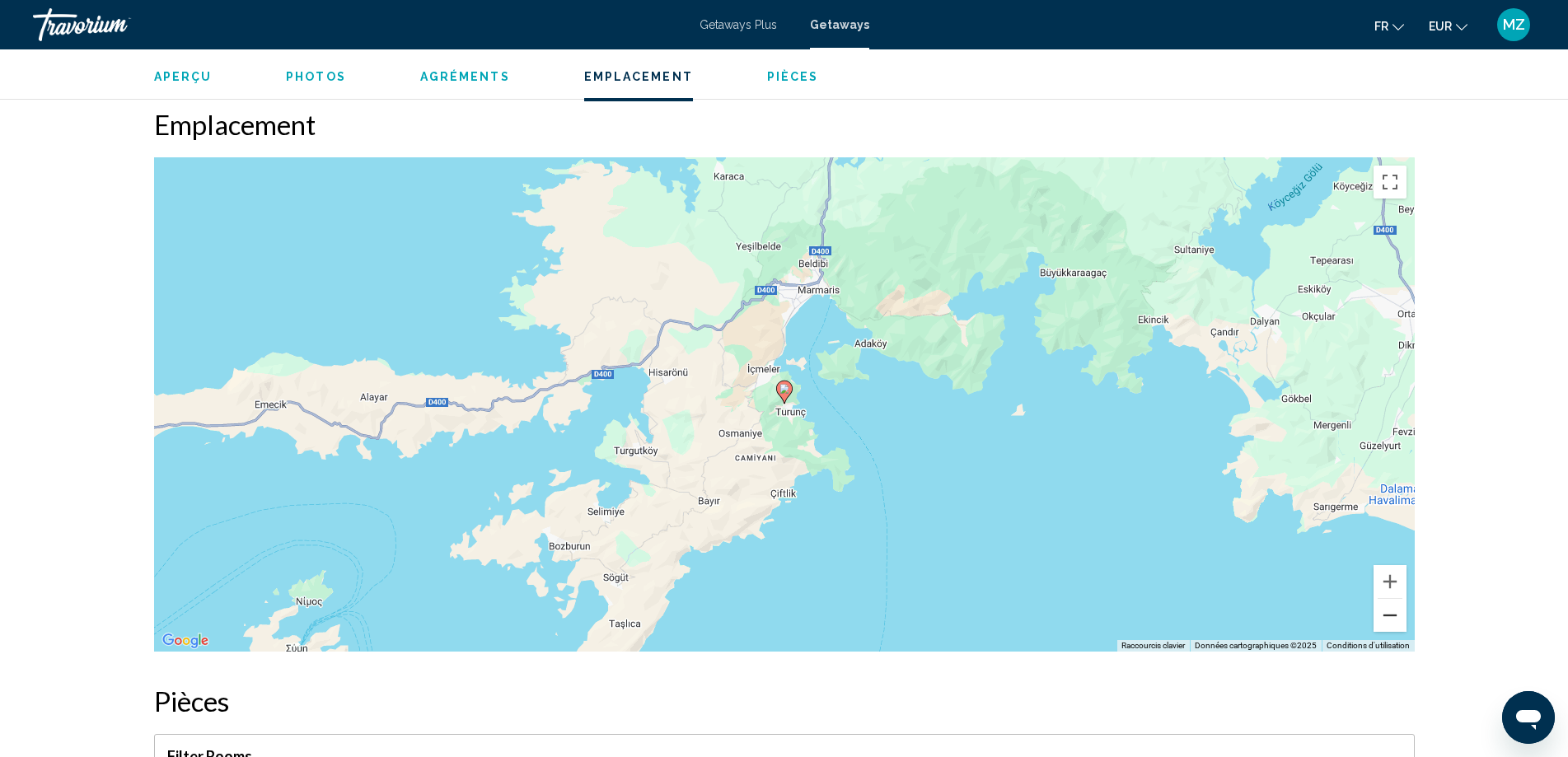
click at [1396, 599] on button "Zoom arrière" at bounding box center [1390, 615] width 33 height 33
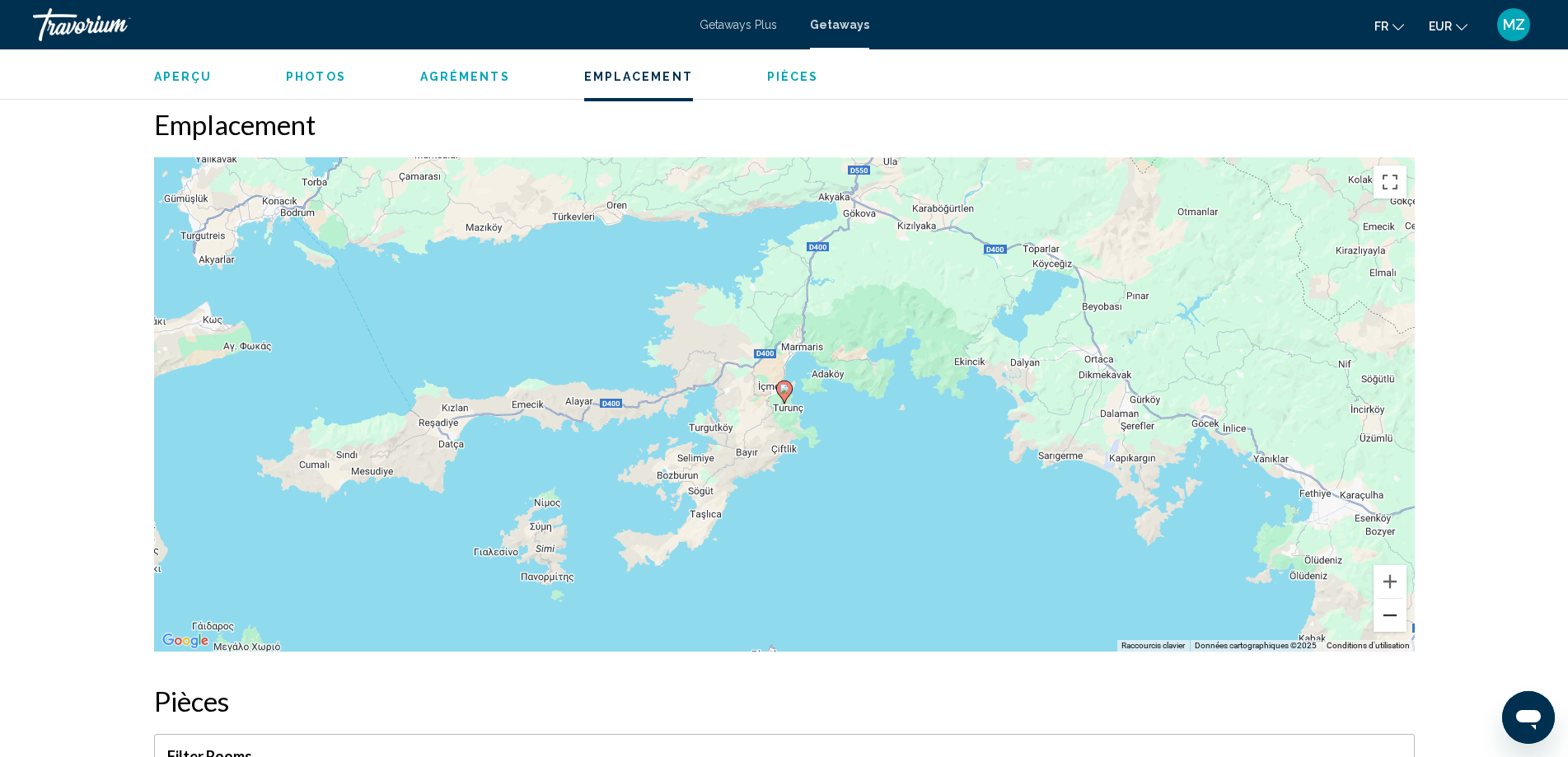
click at [1396, 599] on button "Zoom arrière" at bounding box center [1390, 615] width 33 height 33
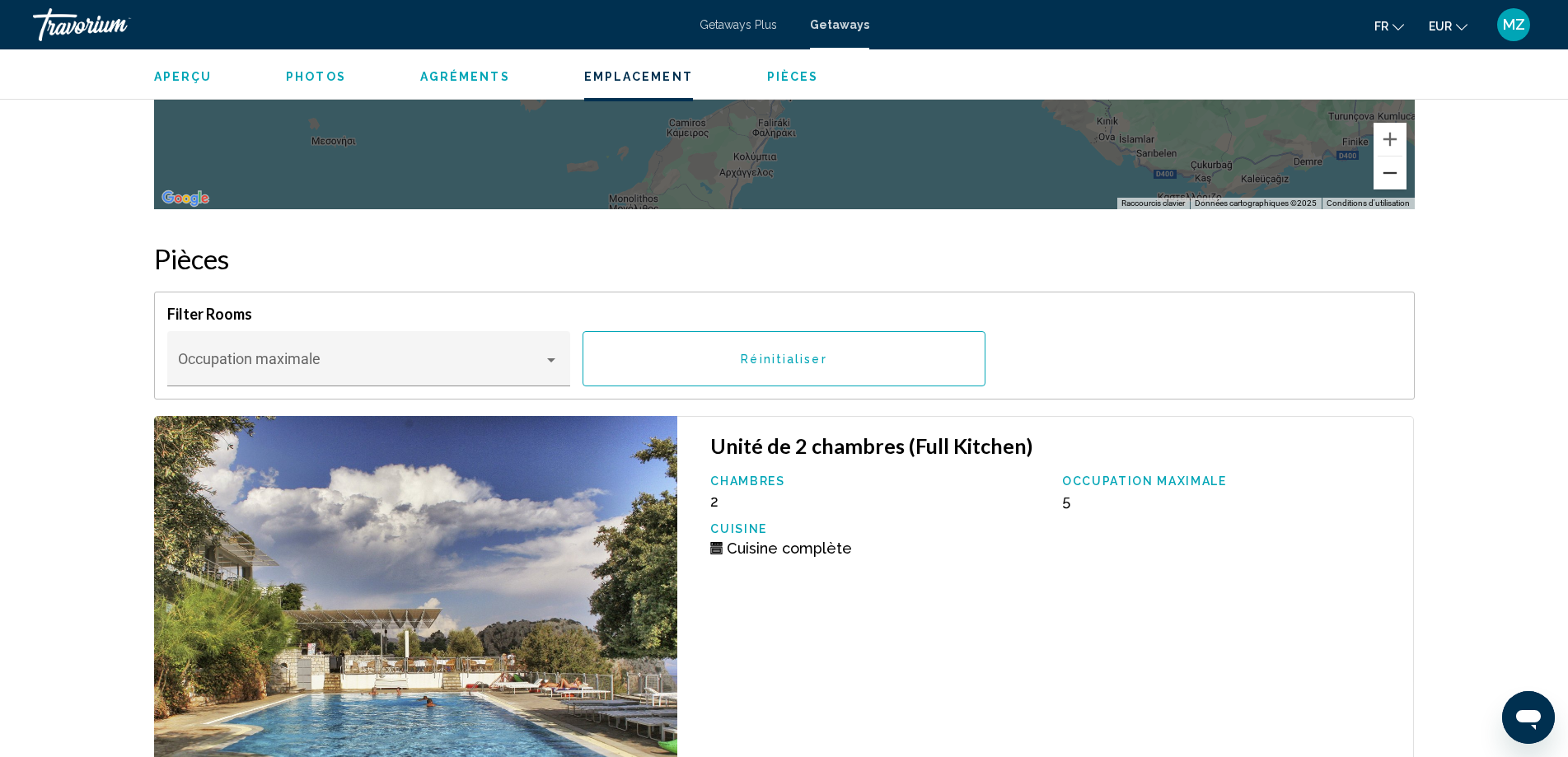
scroll to position [2884, 0]
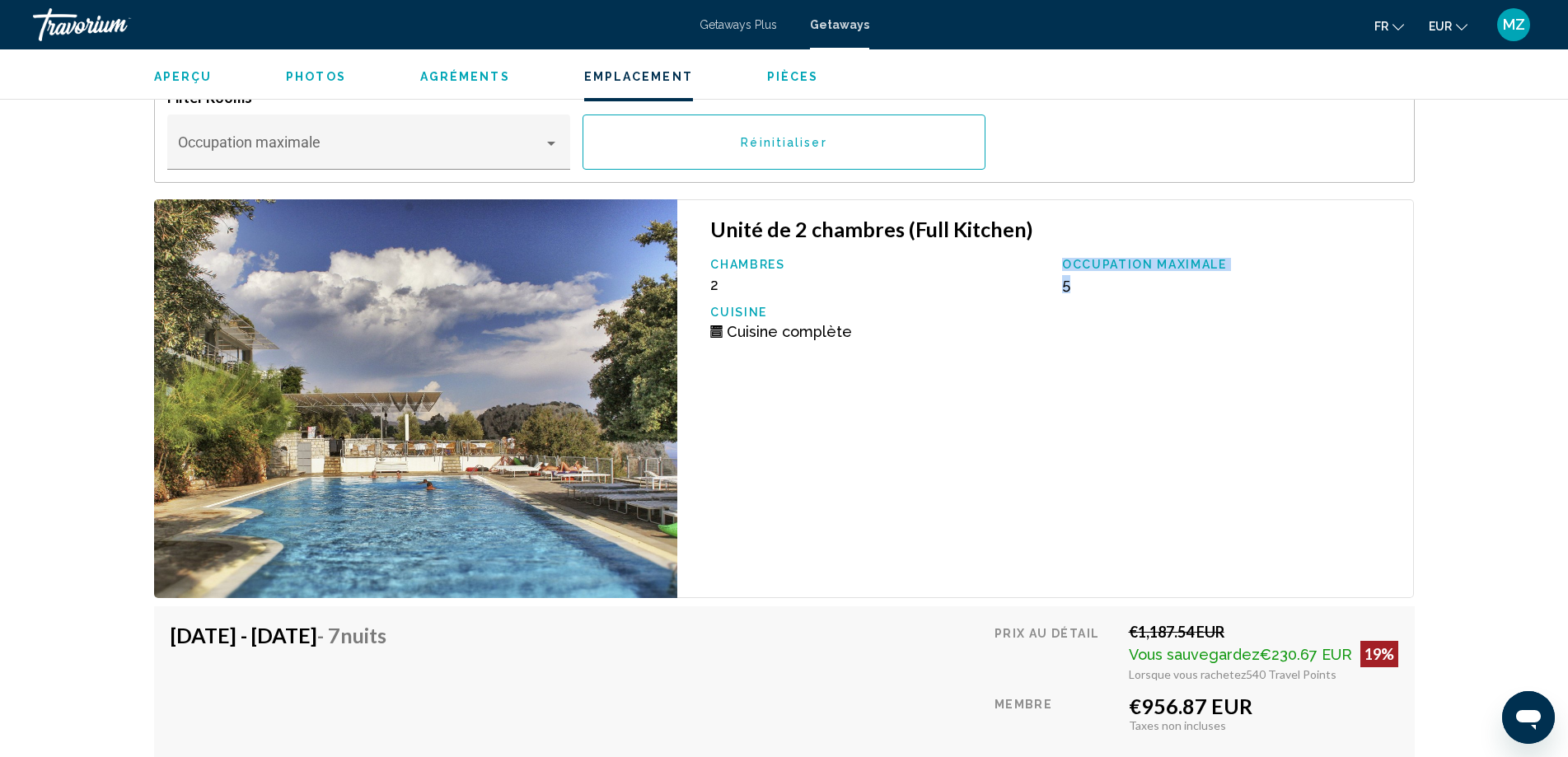
drag, startPoint x: 1051, startPoint y: 271, endPoint x: 1104, endPoint y: 271, distance: 53.0
click at [1104, 271] on div "Chambres 2 Occupation maximale 5 Cuisine Cuisine complète" at bounding box center [1053, 306] width 703 height 95
click at [1106, 413] on div "Unité de 2 chambres (Full Kitchen) Chambres 2 Occupation maximale 5 Cuisine Cui…" at bounding box center [1045, 398] width 737 height 398
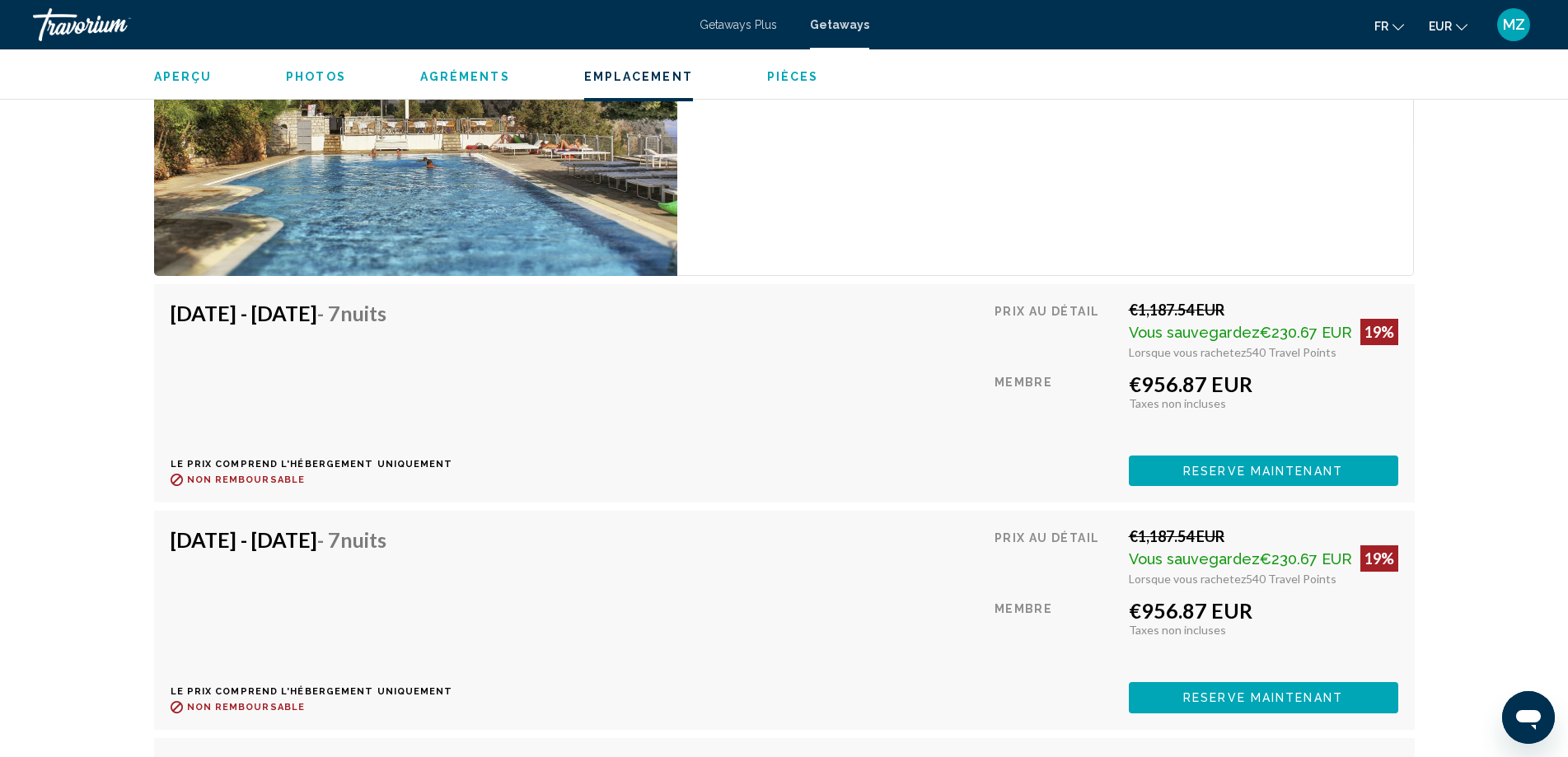
scroll to position [3214, 0]
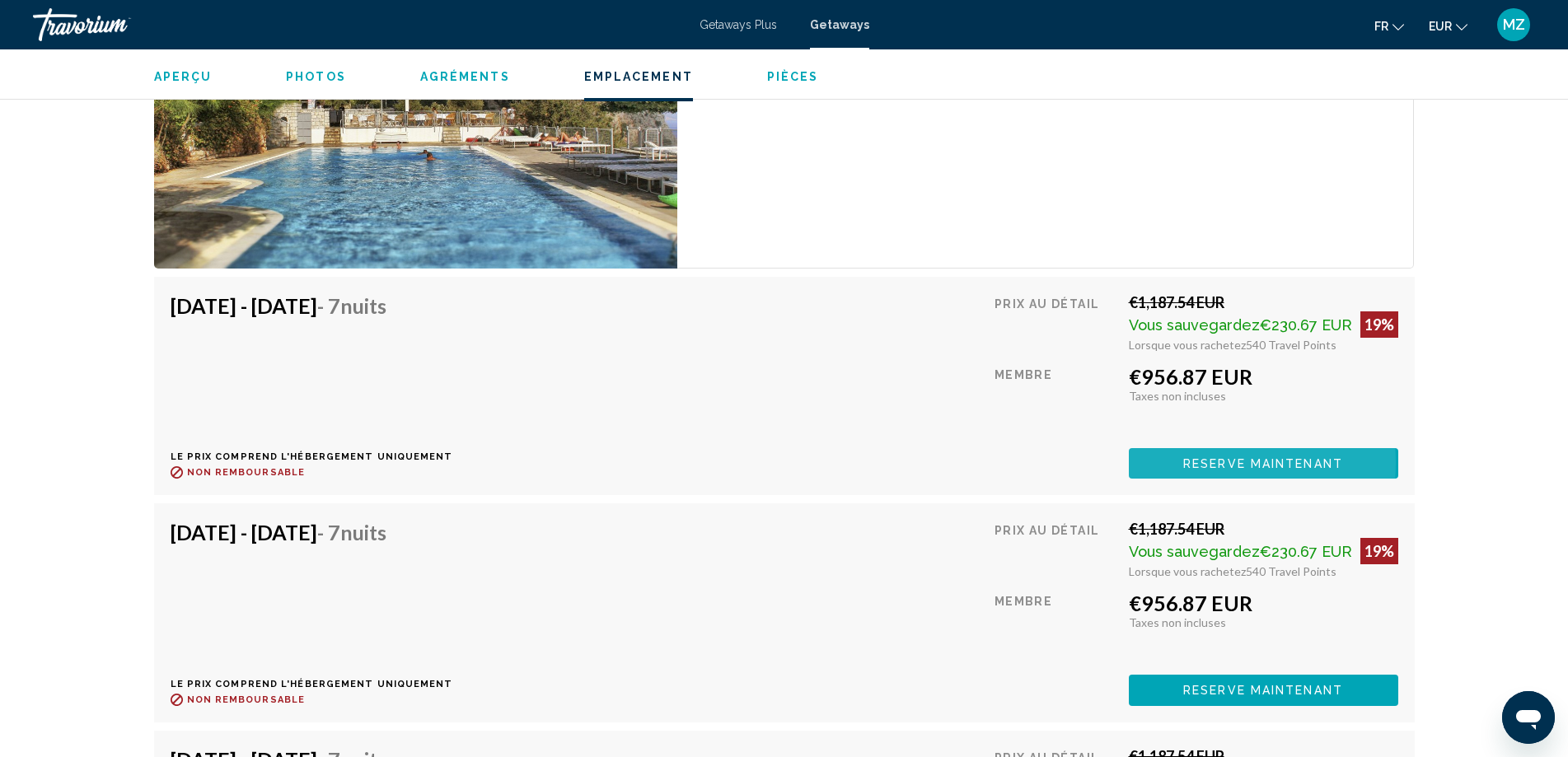
click at [1196, 457] on span "Reserve maintenant" at bounding box center [1263, 463] width 160 height 13
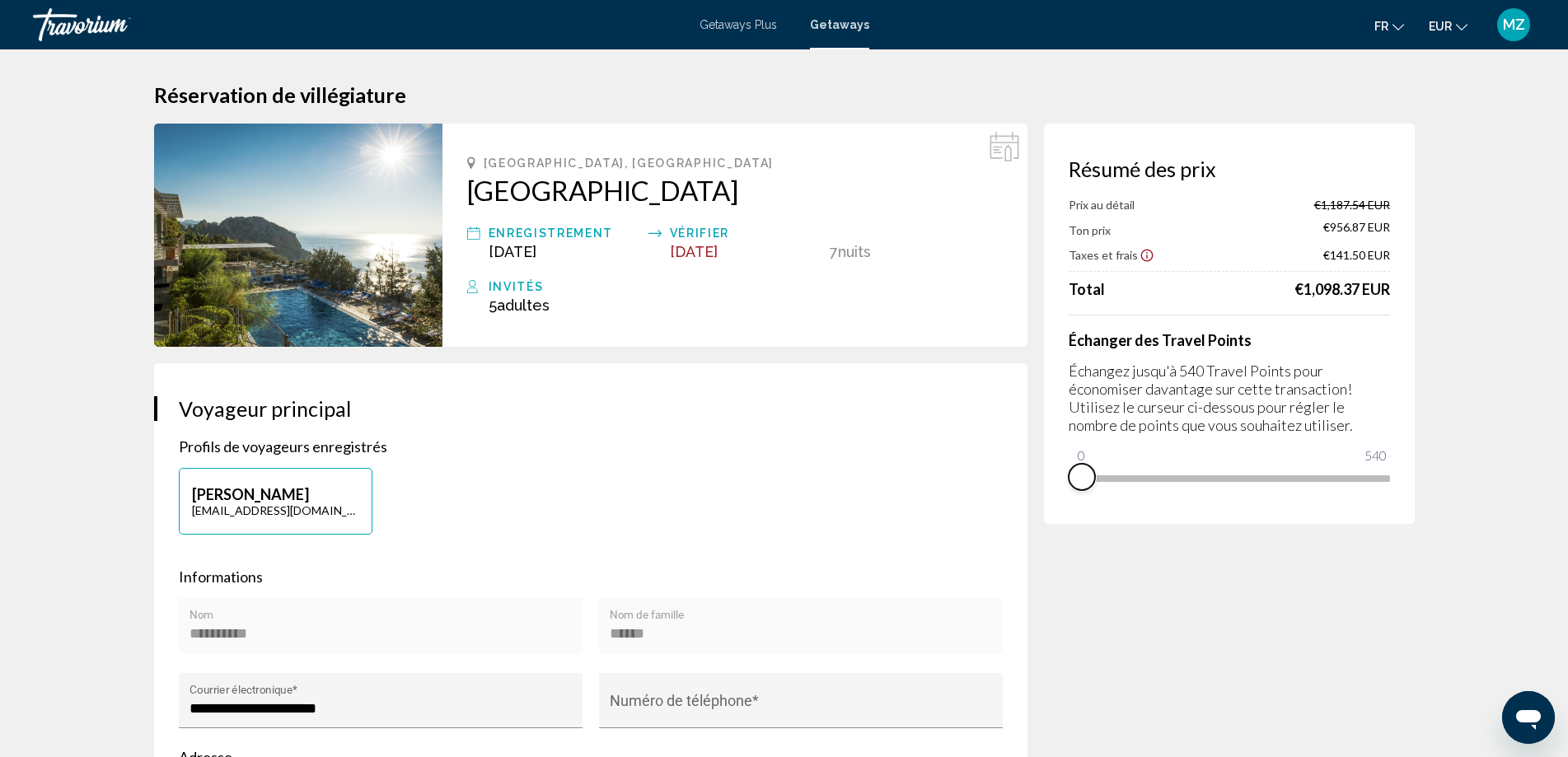
drag, startPoint x: 1379, startPoint y: 503, endPoint x: 1041, endPoint y: 506, distance: 338.0
click at [1046, 507] on div "Résumé des prix Prix au détail €1,187.54 EUR Ton prix €956.87 EUR Taxes et frai…" at bounding box center [1229, 323] width 371 height 400
drag, startPoint x: 1088, startPoint y: 456, endPoint x: 1406, endPoint y: 482, distance: 319.1
click at [1406, 482] on div "Résumé des prix Ton prix €1,187.54 EUR Taxes et frais €159.95 EUR Travel Points…" at bounding box center [1229, 323] width 371 height 400
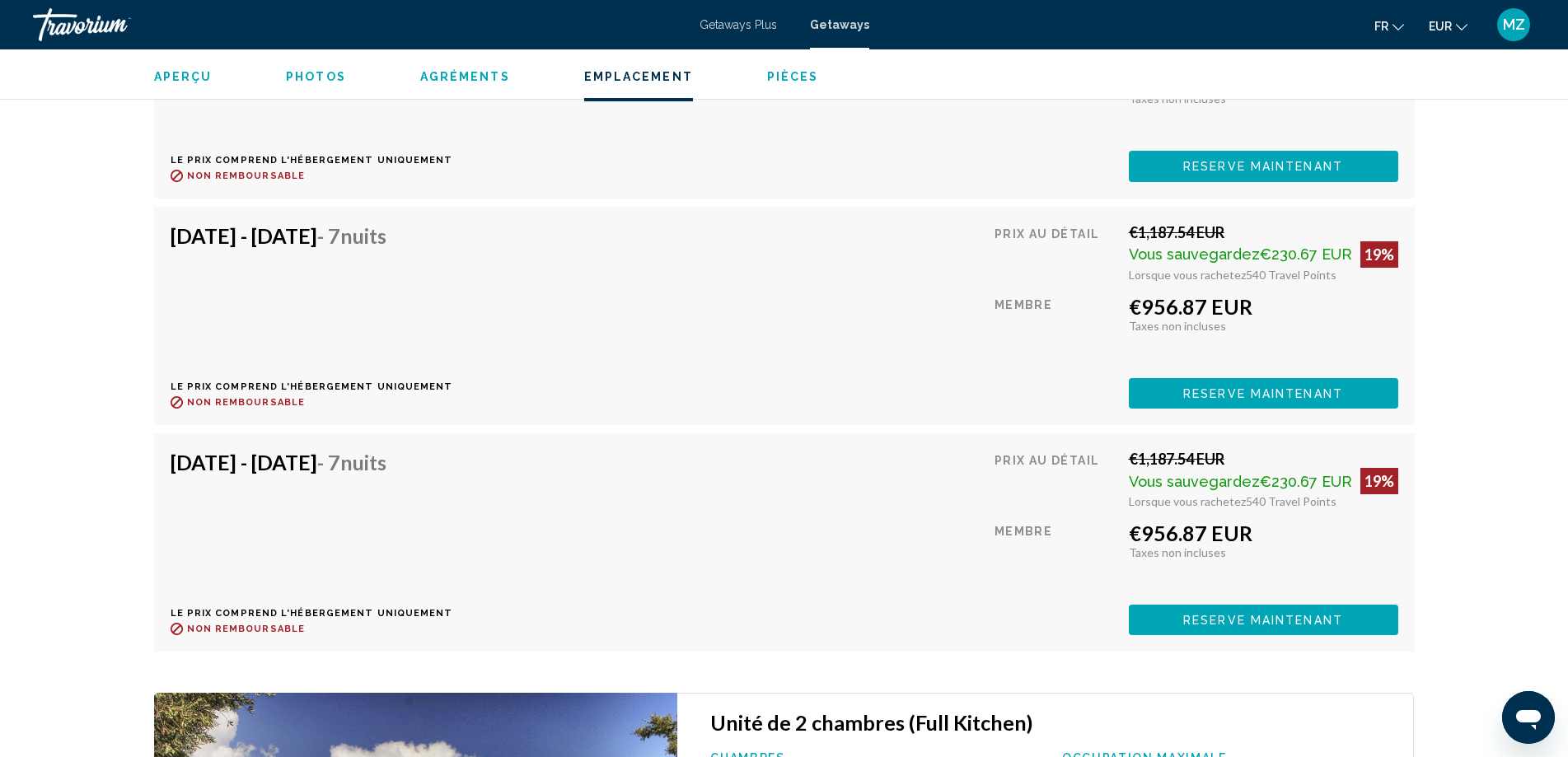
scroll to position [3709, 0]
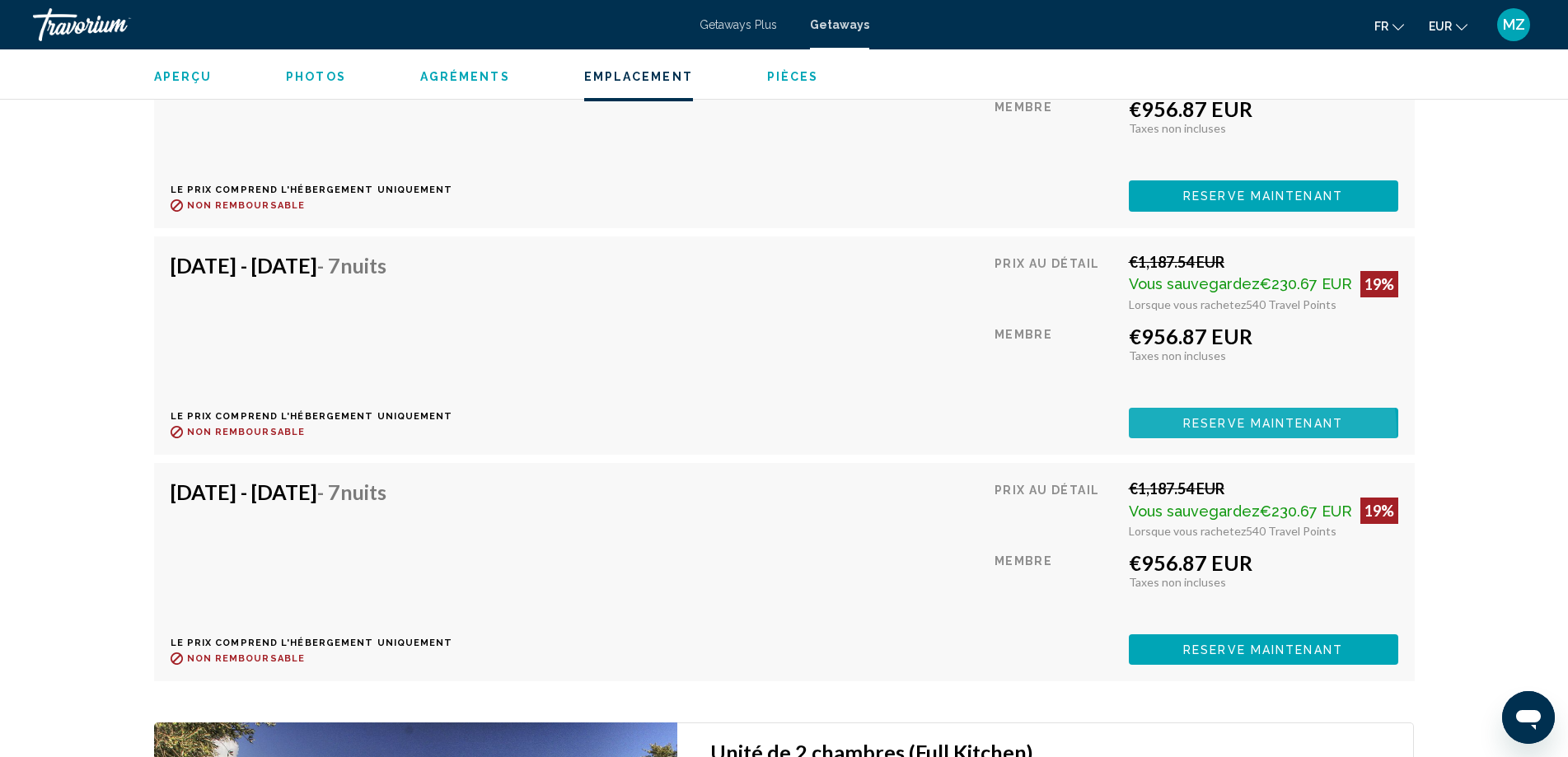
click at [1214, 420] on button "Reserve maintenant" at bounding box center [1264, 423] width 269 height 31
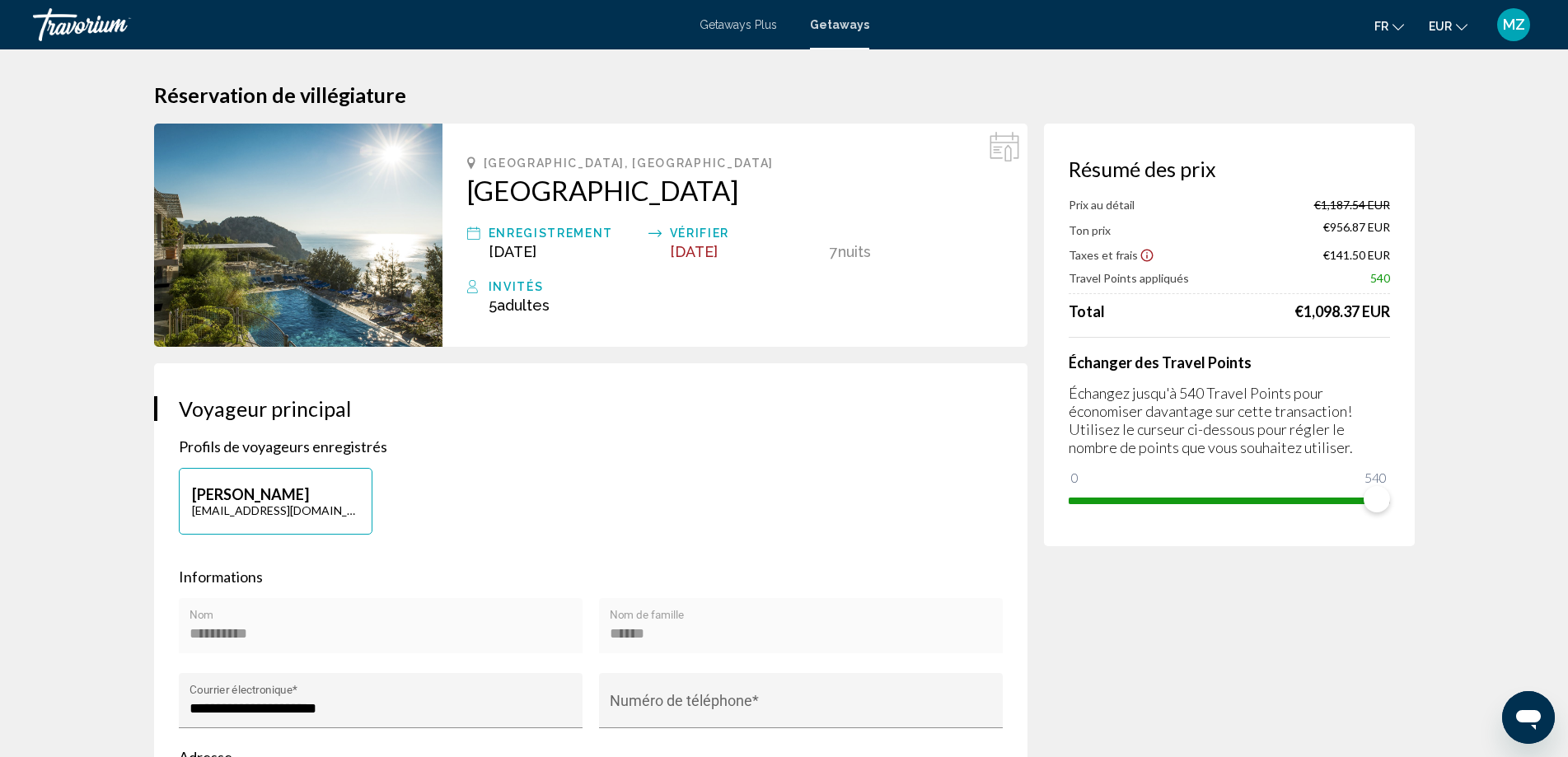
click at [1143, 254] on icon "Show Taxes and Fees disclaimer" at bounding box center [1147, 255] width 15 height 15
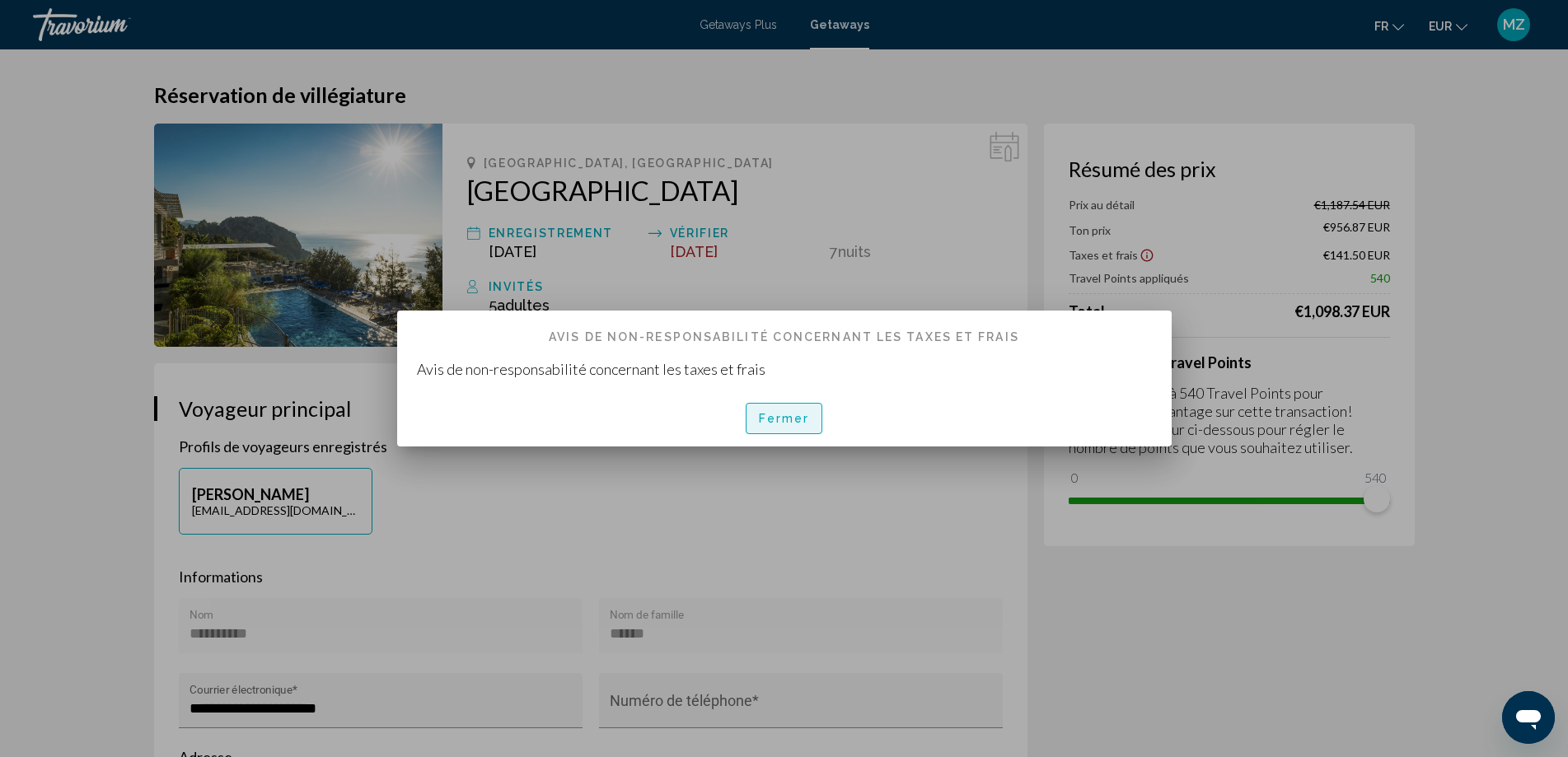
click at [779, 409] on button "Fermer" at bounding box center [784, 418] width 77 height 31
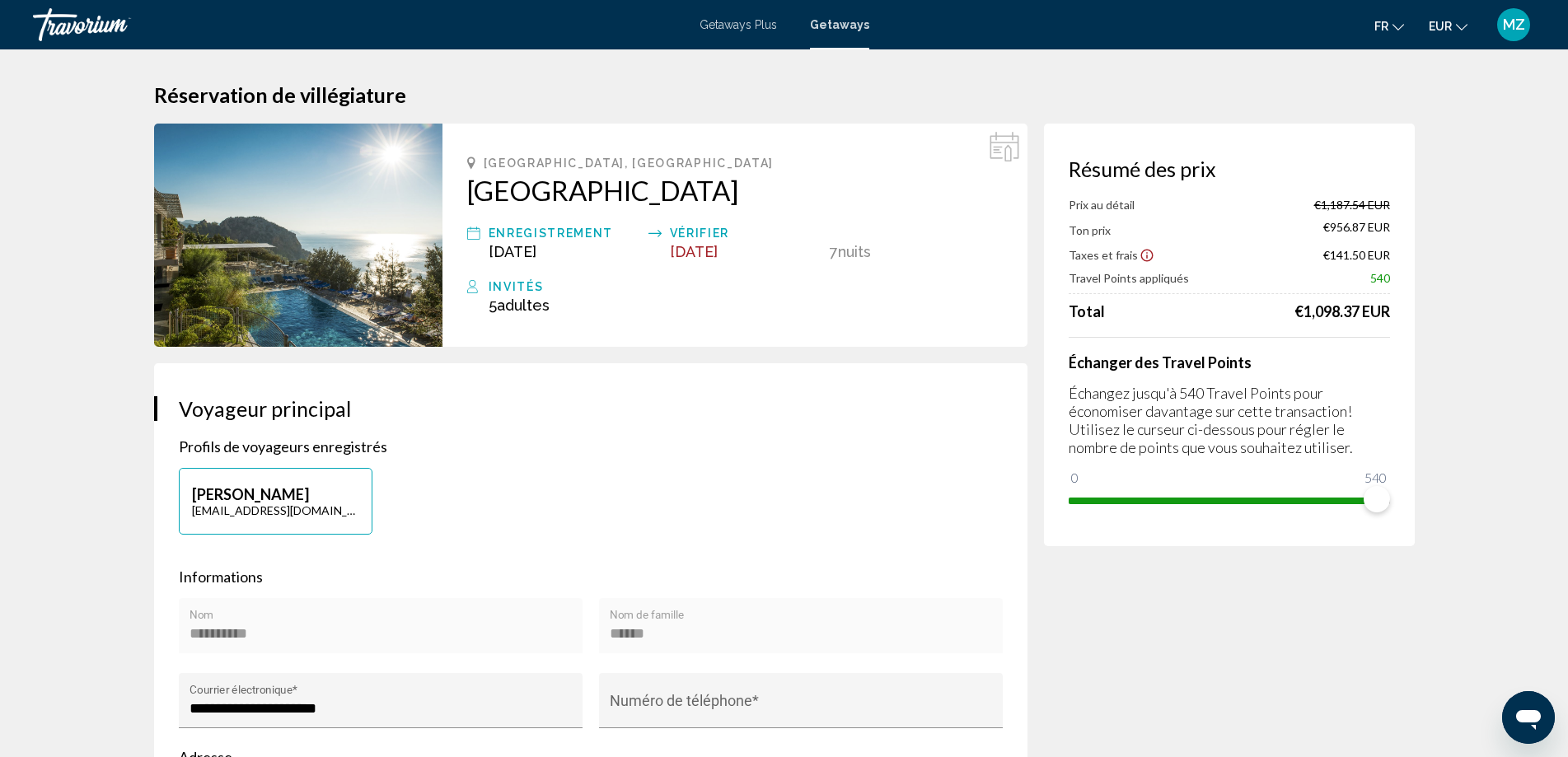
drag, startPoint x: 463, startPoint y: 194, endPoint x: 639, endPoint y: 194, distance: 176.0
click at [639, 194] on div "[GEOGRAPHIC_DATA], [GEOGRAPHIC_DATA] Enregistrement [DATE] Vérifier [DATE] 7 nu…" at bounding box center [735, 235] width 585 height 223
copy h2 "[GEOGRAPHIC_DATA]"
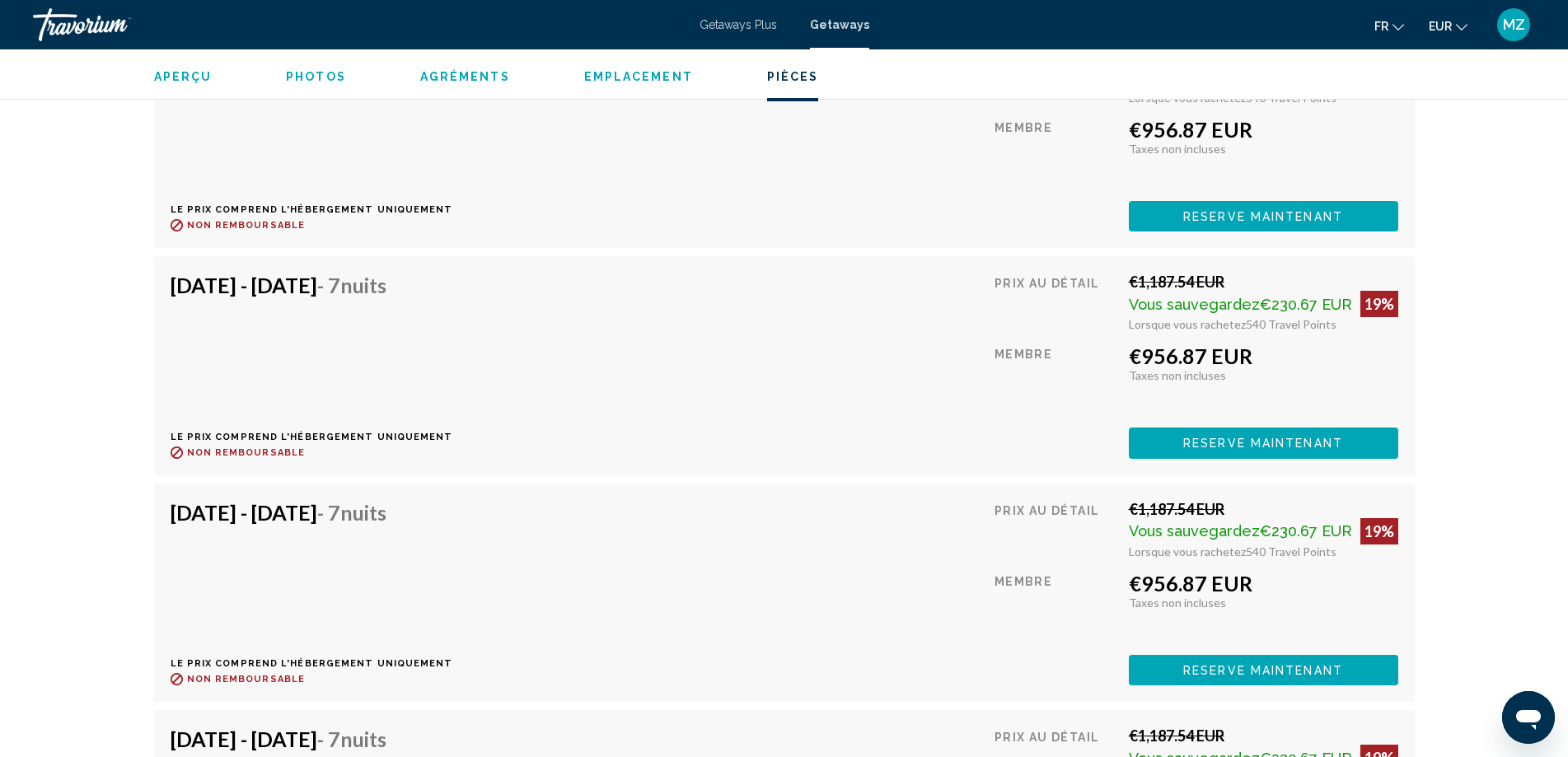
scroll to position [3544, 0]
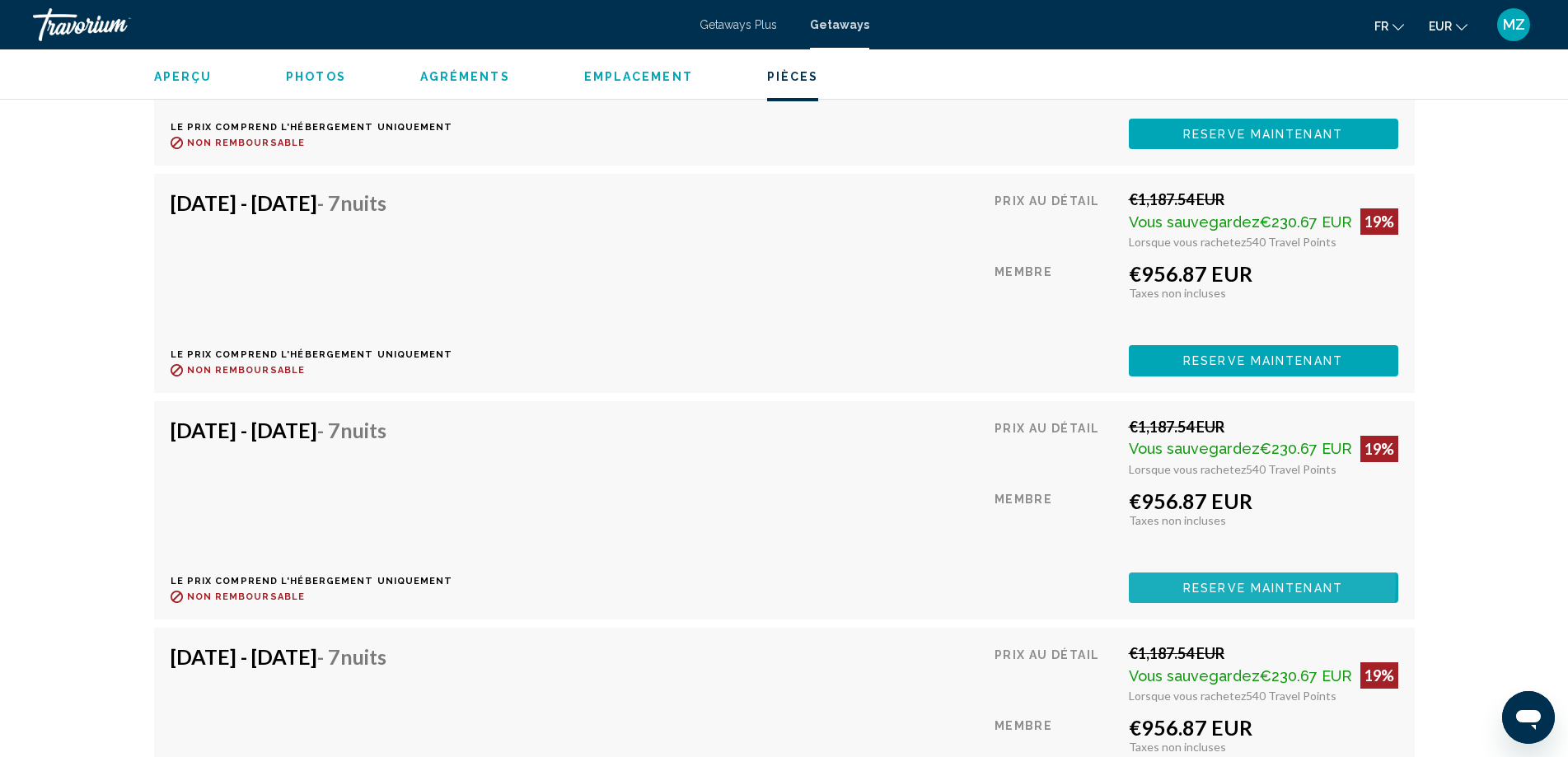
click at [1193, 581] on span "Reserve maintenant" at bounding box center [1263, 588] width 160 height 13
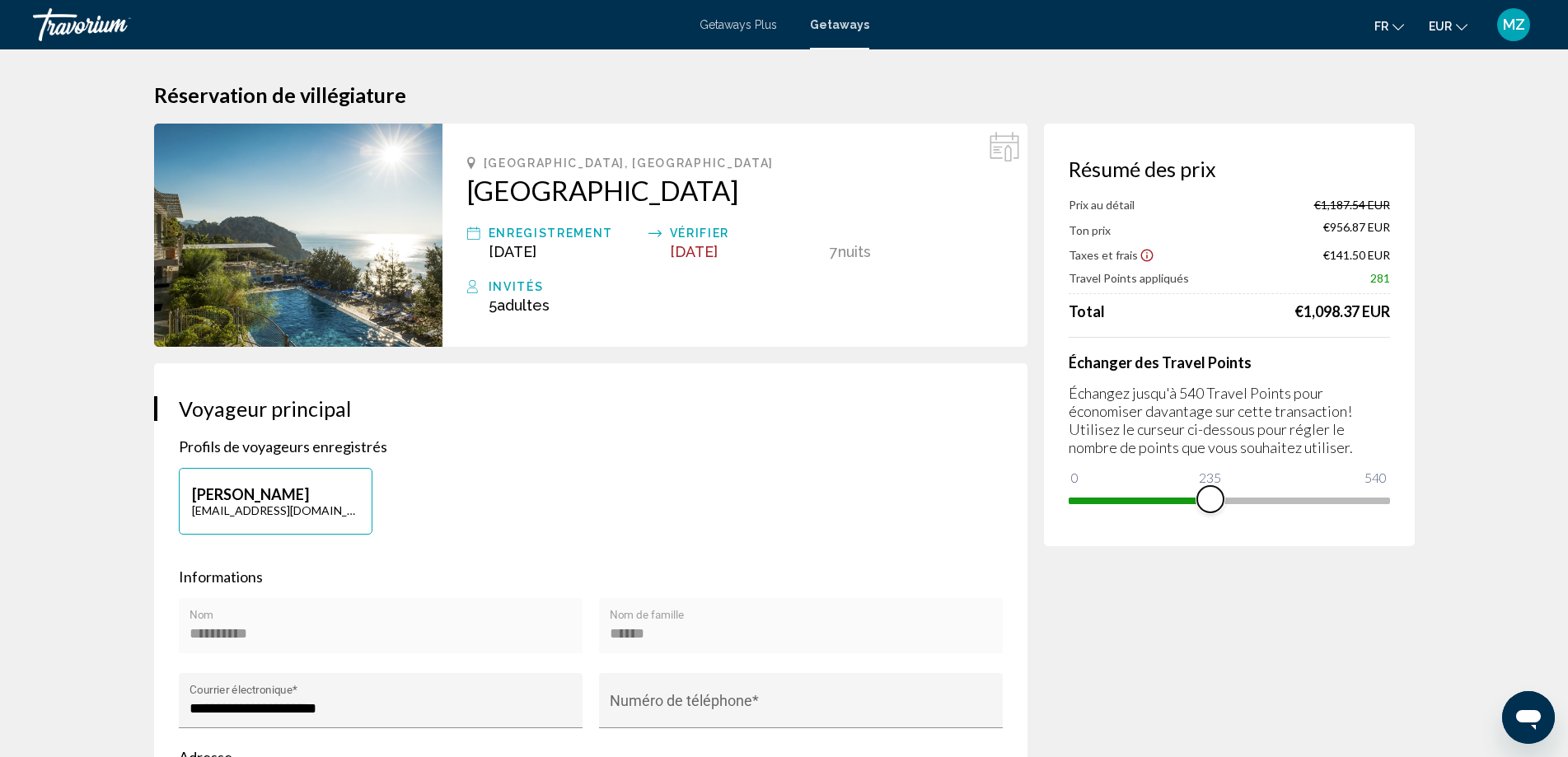
drag, startPoint x: 1374, startPoint y: 501, endPoint x: 1071, endPoint y: 502, distance: 303.0
click at [1071, 502] on div "Résumé des prix Prix au détail €1,187.54 EUR Ton prix €956.87 EUR Taxes et frai…" at bounding box center [1229, 334] width 371 height 423
